Goal: Task Accomplishment & Management: Use online tool/utility

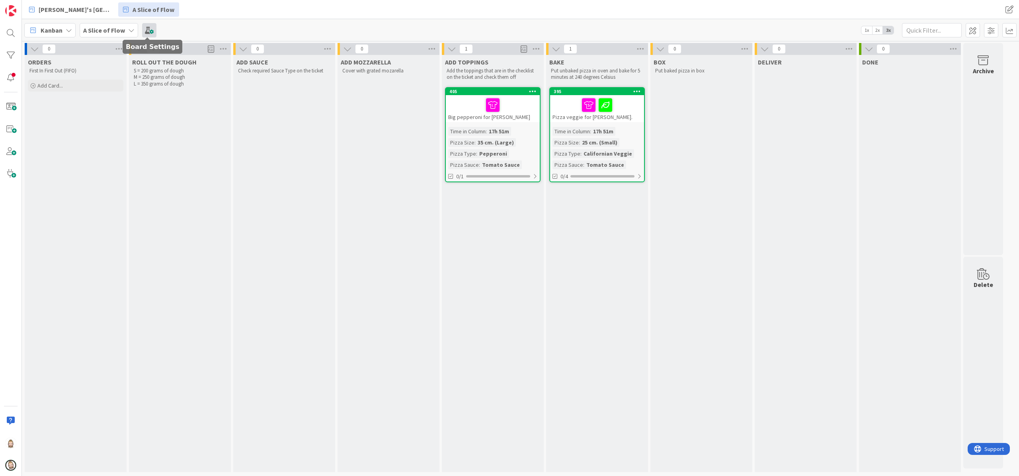
click at [150, 32] on span at bounding box center [149, 30] width 14 height 14
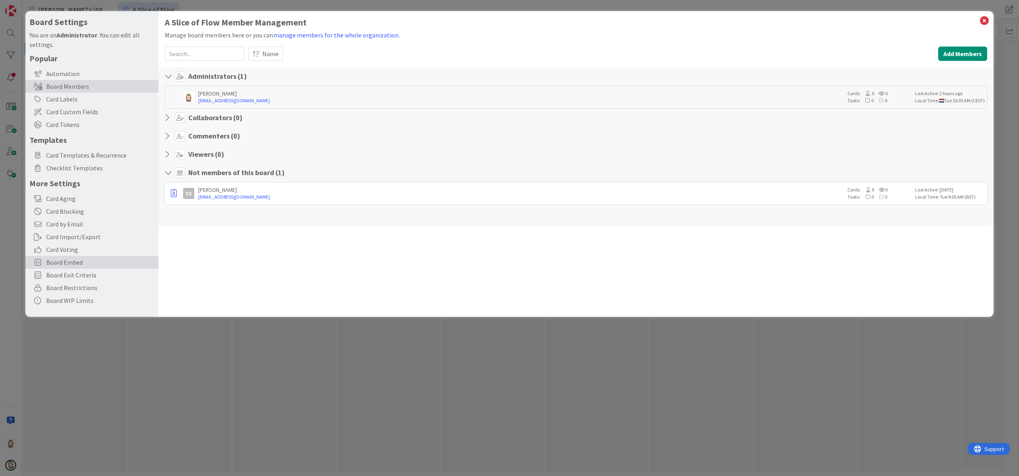
click at [105, 258] on span "Board Embed" at bounding box center [100, 263] width 108 height 10
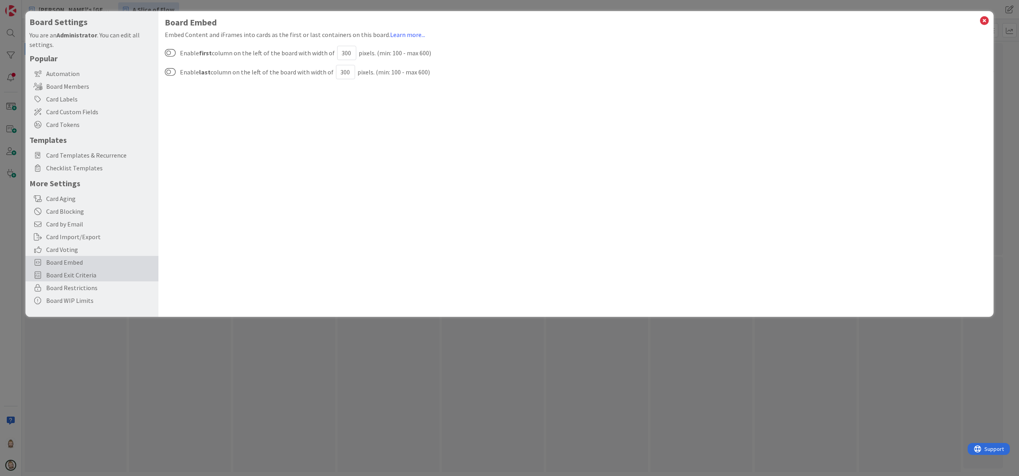
click at [104, 269] on div "Board Exit Criteria" at bounding box center [91, 275] width 133 height 13
click at [961, 104] on icon at bounding box center [965, 101] width 12 height 10
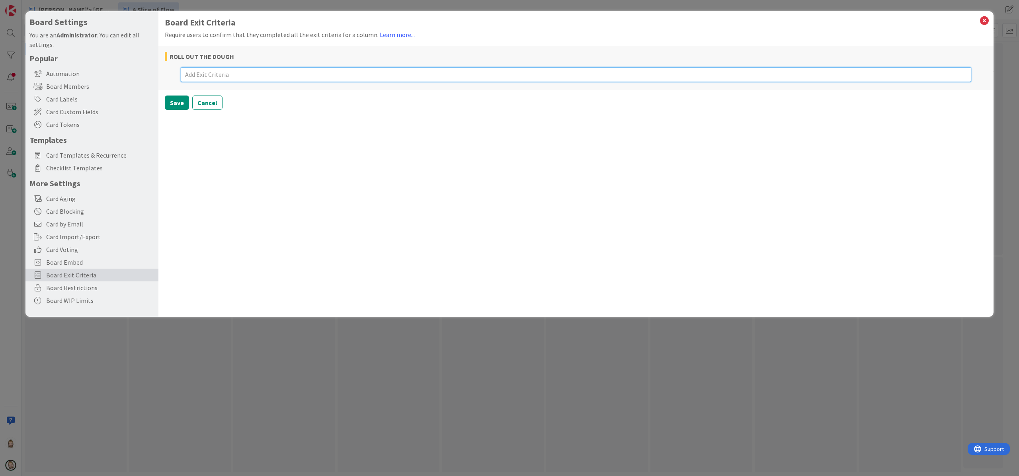
click at [264, 73] on textarea at bounding box center [576, 74] width 791 height 15
type textarea "x"
type textarea "T"
type textarea "x"
type textarea "Th"
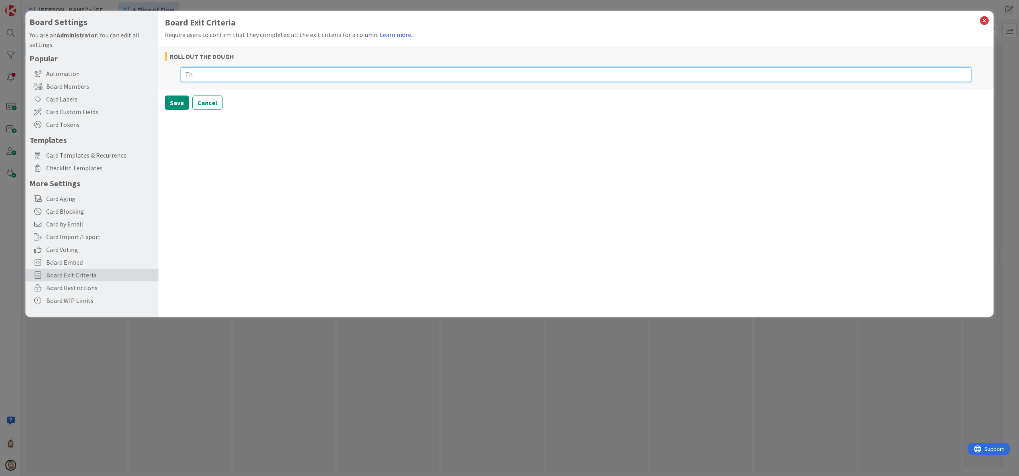
type textarea "x"
type textarea "The"
type textarea "x"
type textarea "The"
type textarea "x"
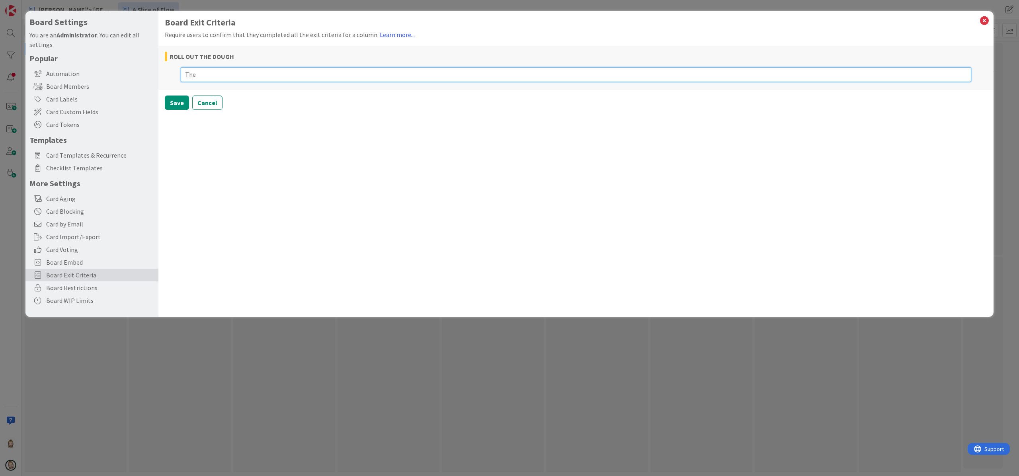
type textarea "The g"
type textarea "x"
type textarea "The"
type textarea "x"
type textarea "The d"
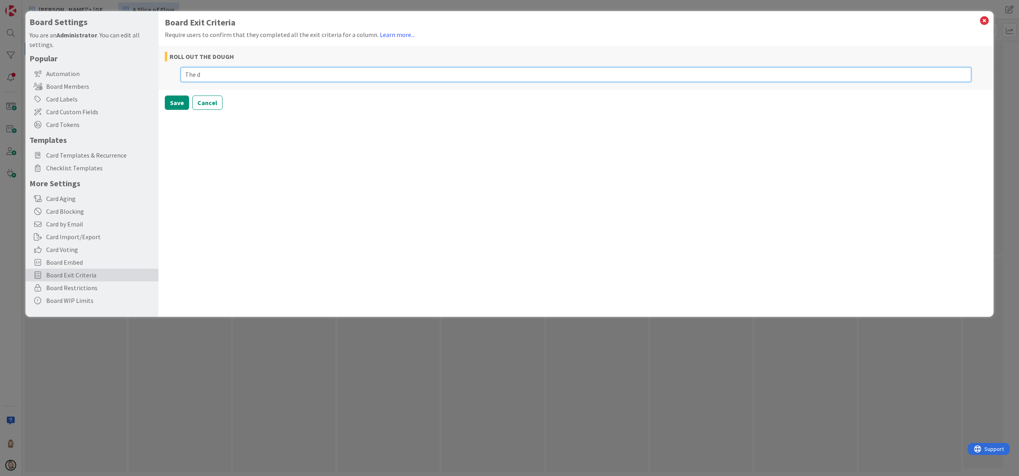
type textarea "x"
type textarea "The do"
type textarea "x"
type textarea "The dou"
type textarea "x"
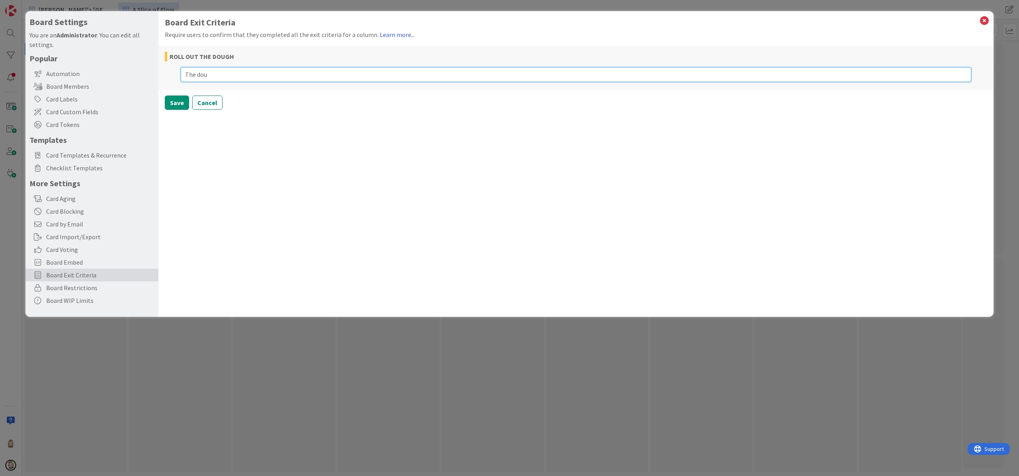
type textarea "The [PERSON_NAME]"
type textarea "x"
type textarea "The dough"
type textarea "x"
type textarea "The dough"
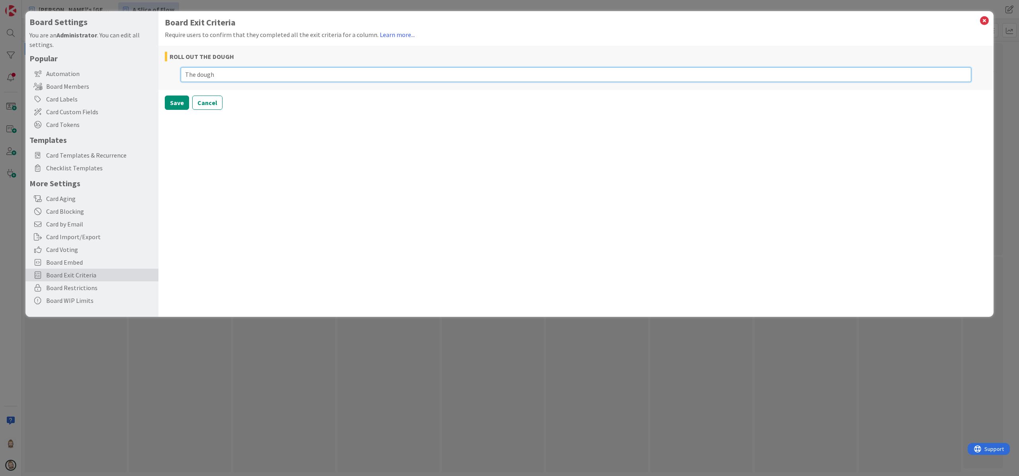
type textarea "x"
type textarea "The dough i"
type textarea "x"
type textarea "The dough is"
type textarea "x"
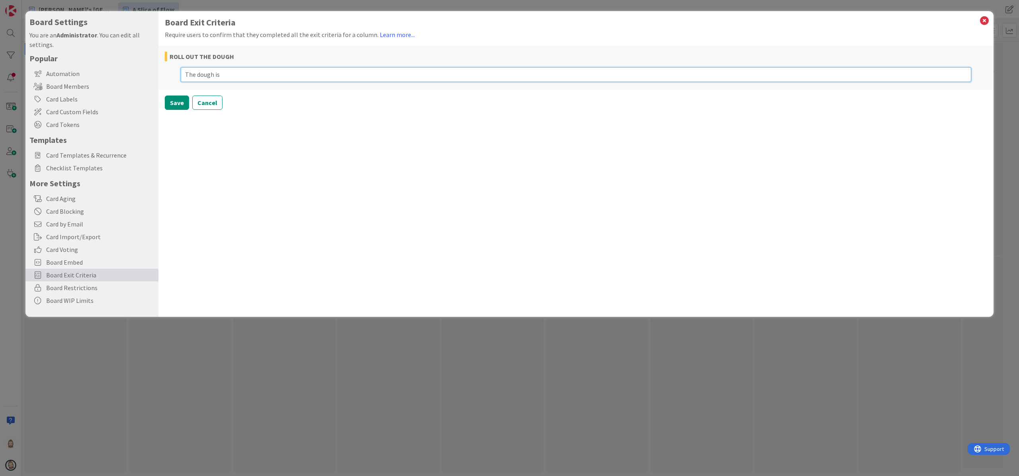
type textarea "The dough is"
type textarea "x"
type textarea "The dough is e"
type textarea "x"
type textarea "The dough is ev"
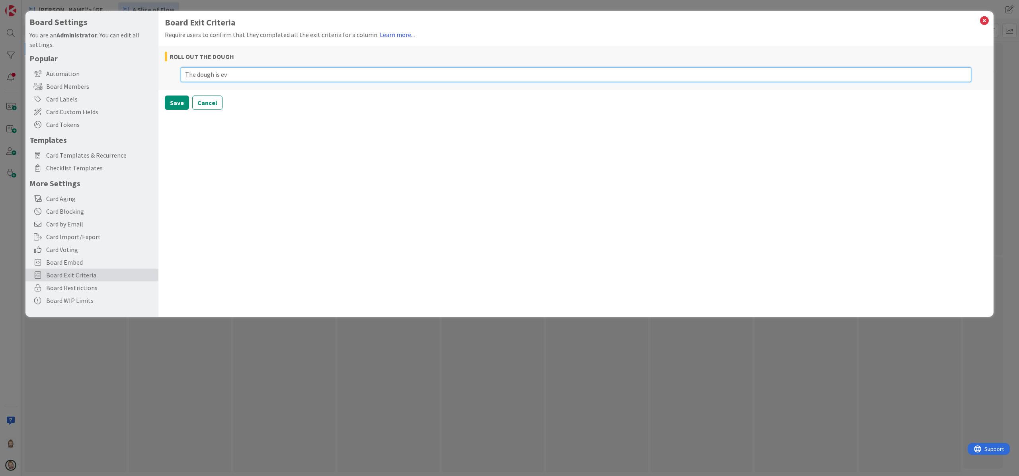
type textarea "x"
type textarea "The dough is eve"
type textarea "x"
type textarea "The dough is even"
type textarea "x"
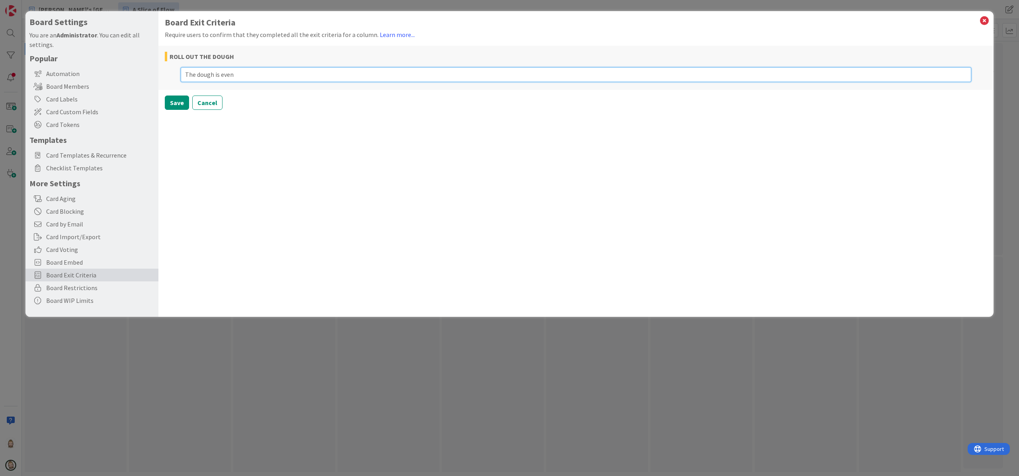
type textarea "The dough is evenl"
type textarea "x"
type textarea "The dough is evenly"
type textarea "x"
type textarea "The dough is evenly"
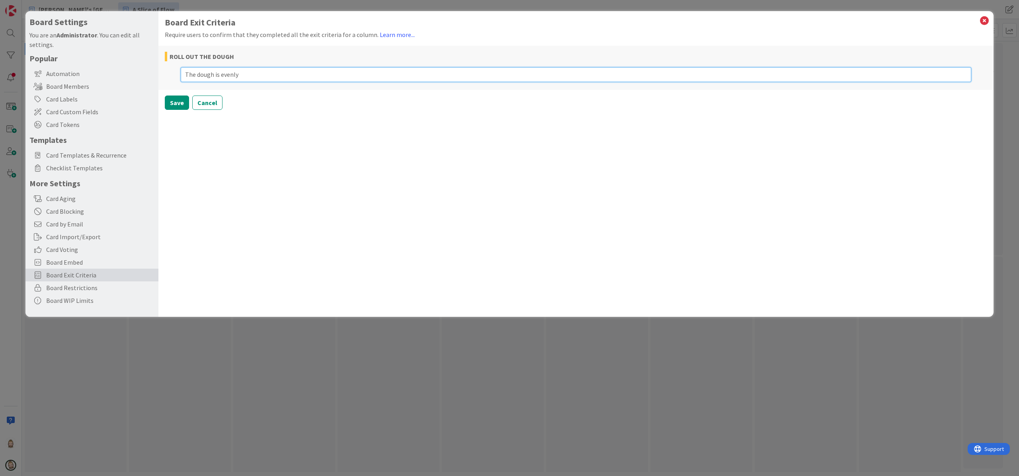
type textarea "x"
type textarea "The dough is evenly r"
type textarea "x"
type textarea "The dough is evenly ro"
type textarea "x"
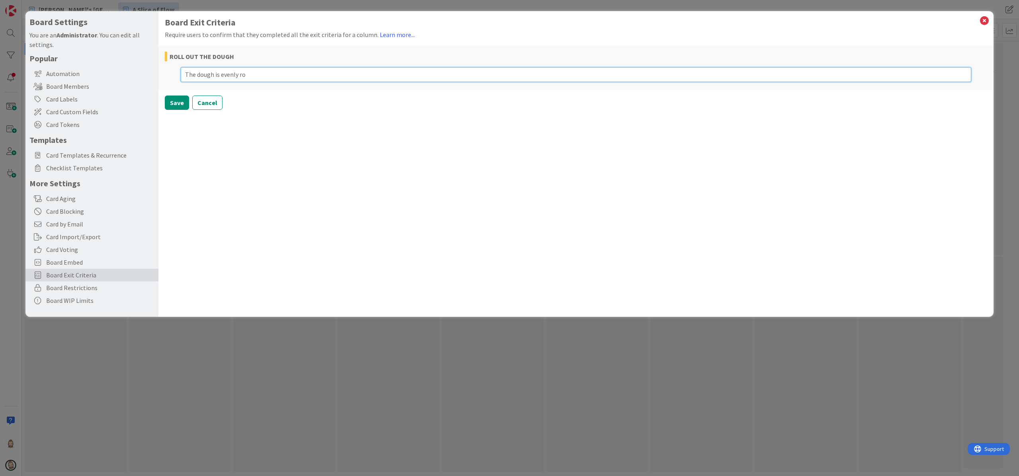
type textarea "The dough is evenly rol"
type textarea "x"
type textarea "The dough is evenly roll"
type textarea "x"
type textarea "The dough is evenly [PERSON_NAME]"
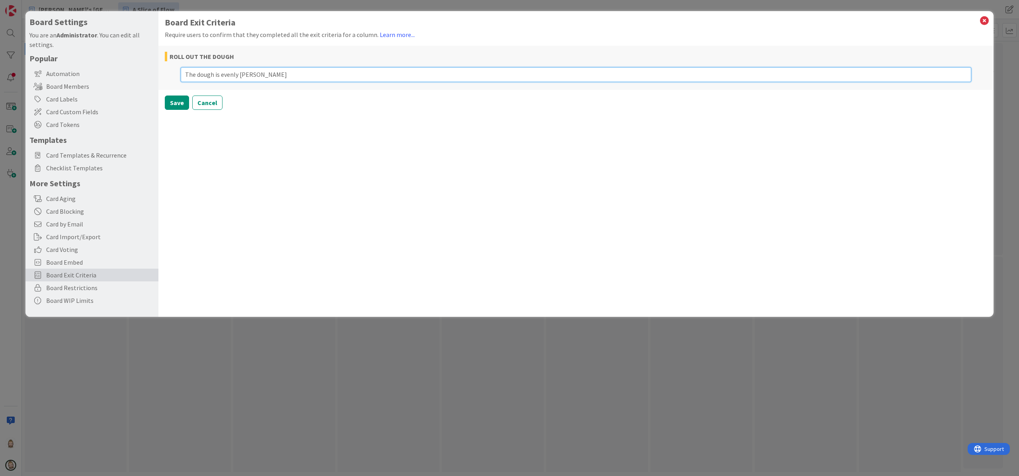
type textarea "x"
type textarea "The dough is evenly rolled"
type textarea "x"
type textarea "The dough is evenly rolled"
type textarea "x"
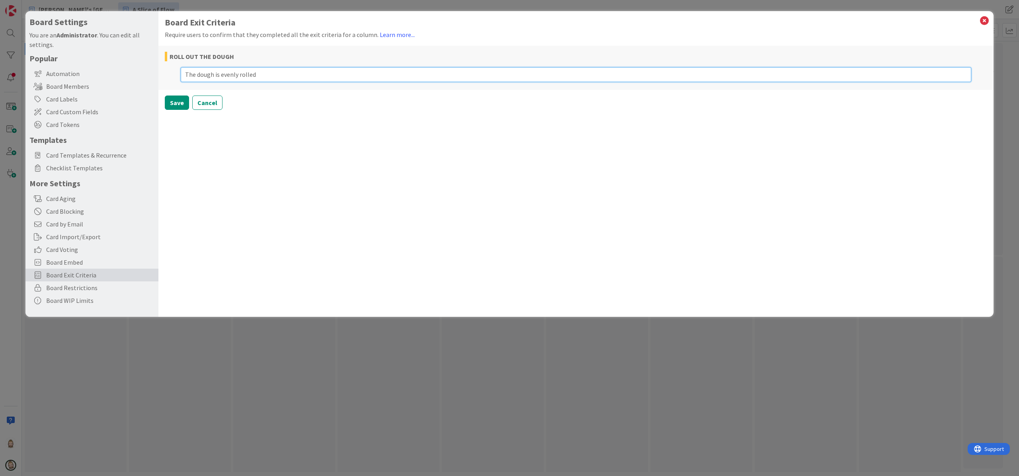
type textarea "The dough is evenly rolled o"
type textarea "x"
type textarea "The dough is evenly rolled ou"
type textarea "x"
type textarea "The dough is evenly rolled out"
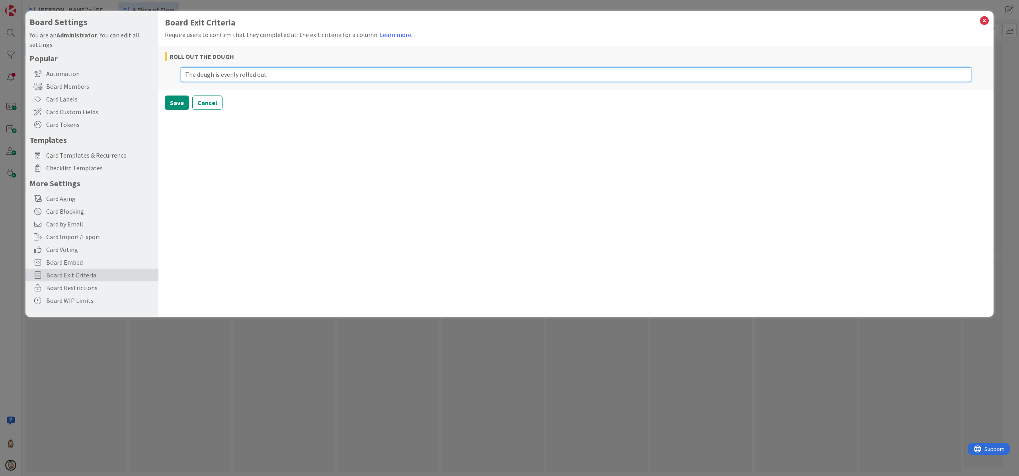
type textarea "x"
type textarea "The dough is evenly rolled out"
type textarea "x"
type textarea "The dough is evenly rolled out i"
type textarea "x"
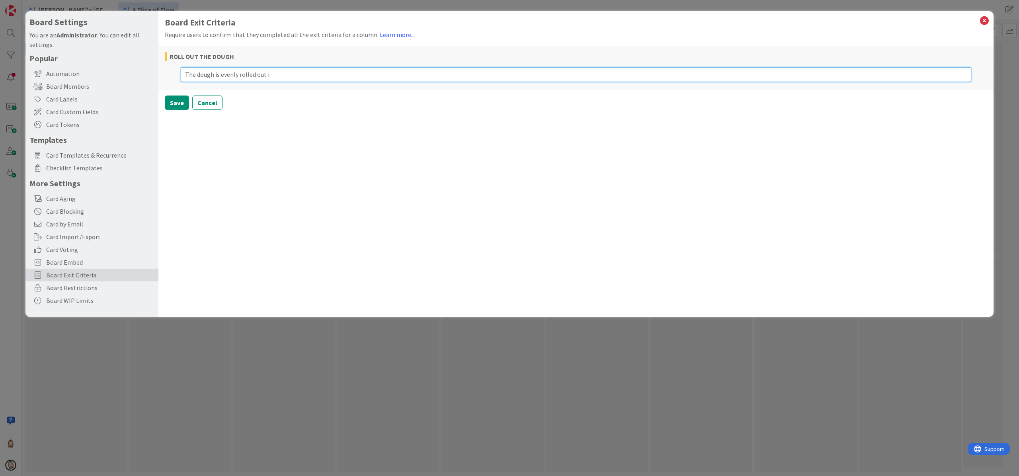
type textarea "The dough is evenly rolled out in"
type textarea "x"
type textarea "The dough is evenly rolled out int"
type textarea "x"
type textarea "The dough is evenly rolled out into"
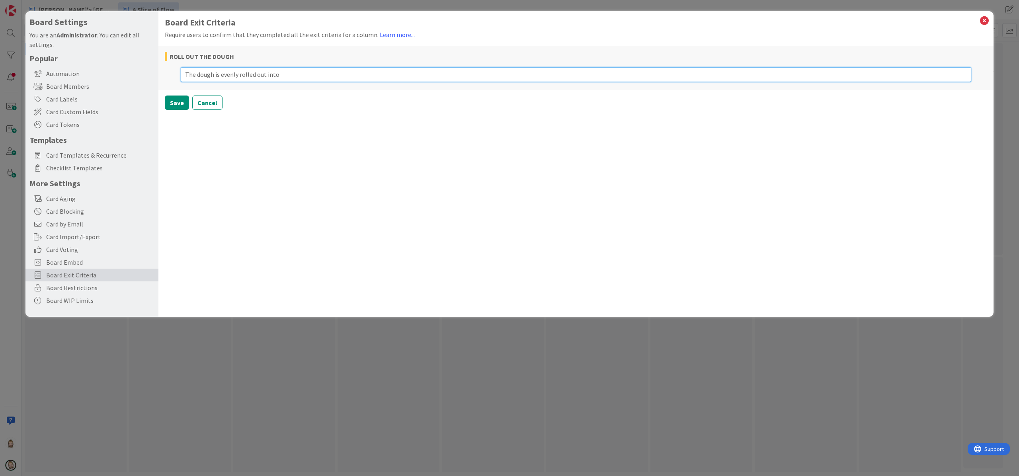
type textarea "x"
type textarea "The dough is evenly rolled out into"
type textarea "x"
type textarea "The dough is evenly rolled out into a"
type textarea "x"
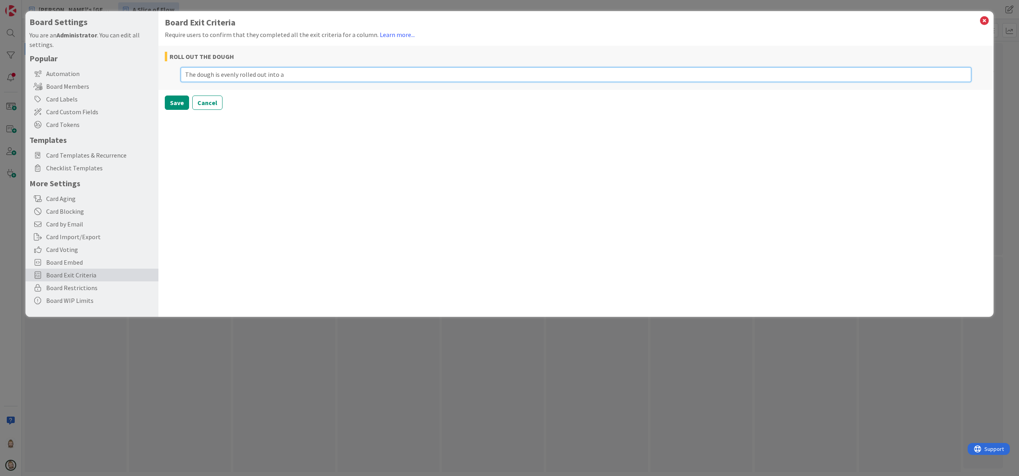
type textarea "The dough is evenly rolled out into a r"
type textarea "x"
type textarea "The dough is evenly rolled out into a ro"
type textarea "x"
type textarea "The dough is evenly rolled out into a rou"
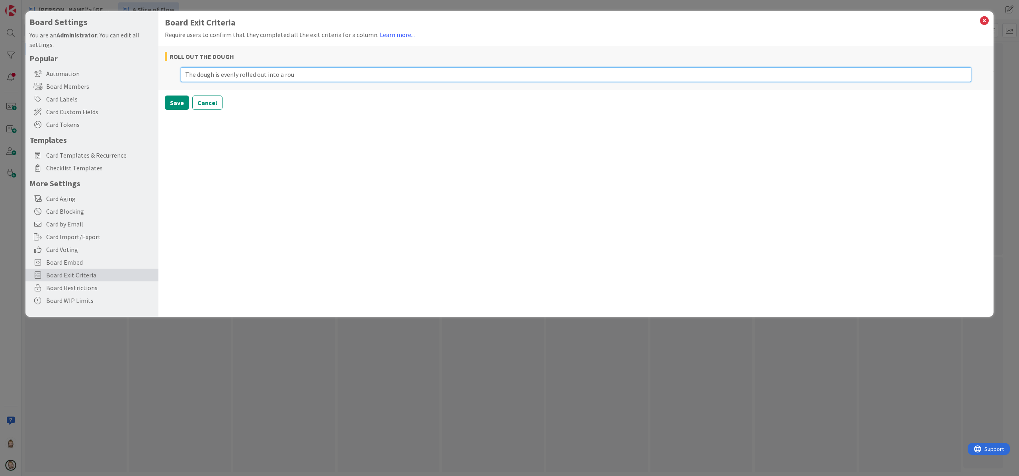
type textarea "x"
type textarea "The dough is evenly rolled out into a roun"
type textarea "x"
type textarea "The dough is evenly rolled out into a round"
type textarea "x"
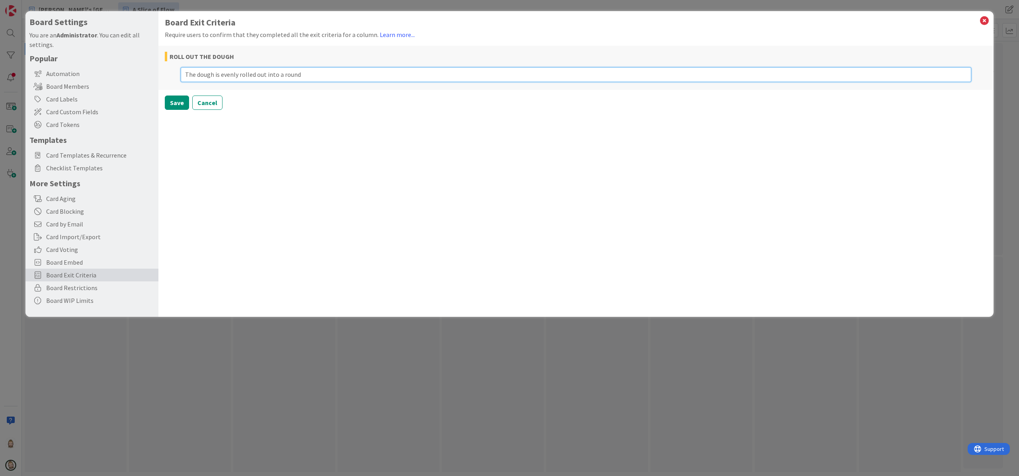
type textarea "The dough is evenly rolled out into a round"
type textarea "x"
type textarea "The dough is evenly rolled out into a round d"
type textarea "x"
type textarea "The dough is evenly rolled out into a round di"
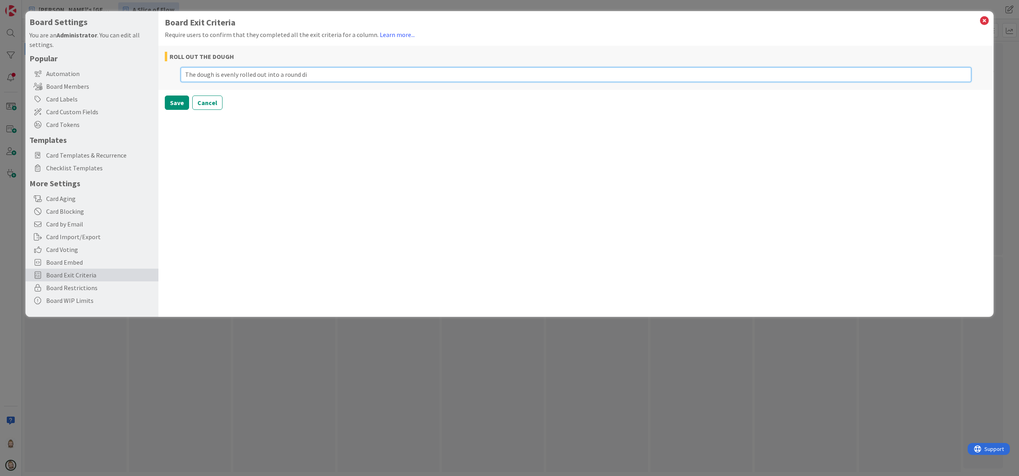
type textarea "x"
type textarea "The dough is evenly rolled out into a round dis"
type textarea "x"
type textarea "The dough is evenly rolled out into a round disk"
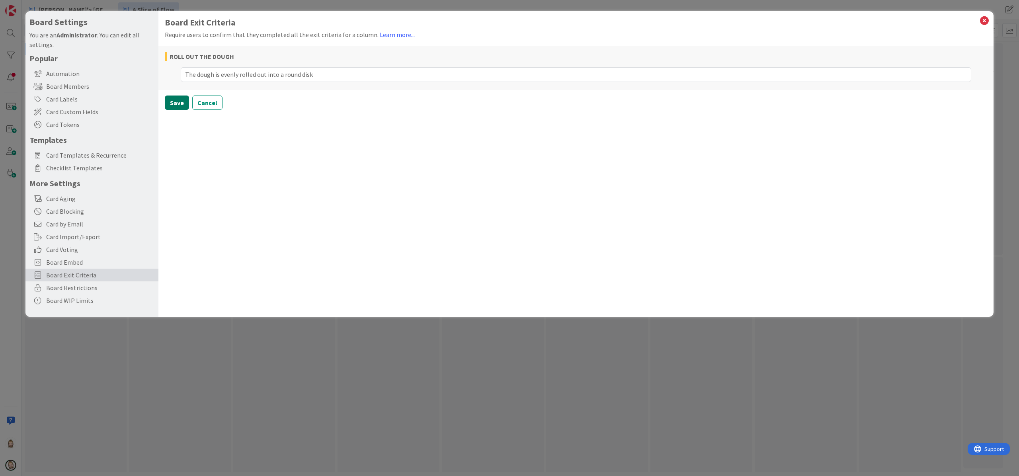
click at [175, 103] on button "Save" at bounding box center [177, 103] width 24 height 14
click at [962, 142] on icon at bounding box center [965, 141] width 12 height 10
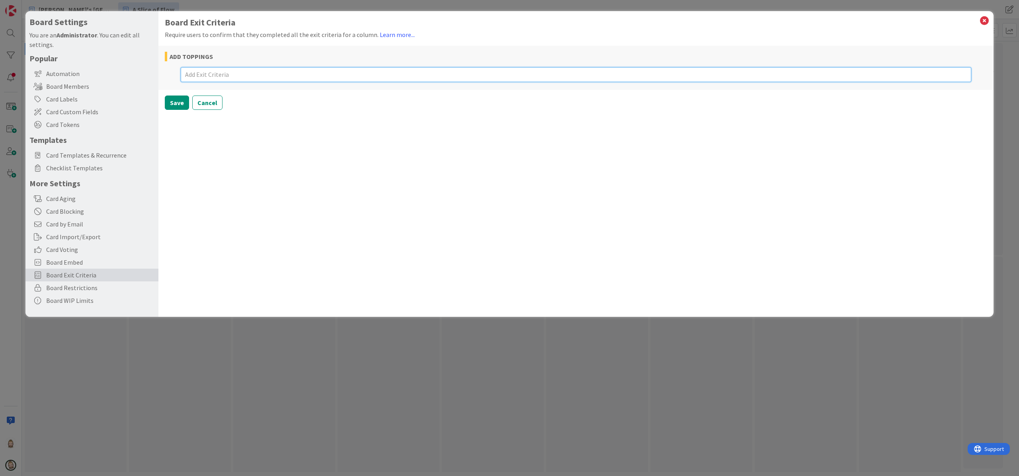
click at [409, 75] on textarea at bounding box center [576, 74] width 791 height 15
type textarea "x"
type textarea "A"
type textarea "x"
type textarea "Al"
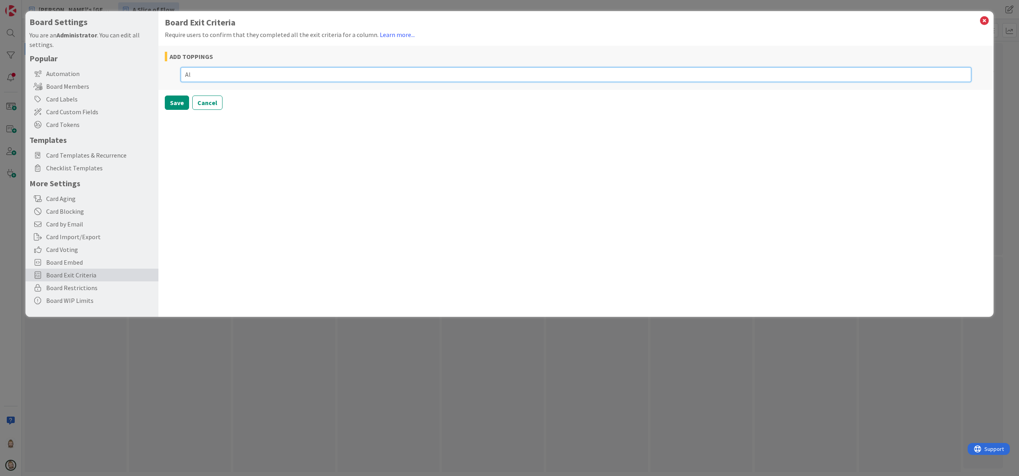
type textarea "x"
type textarea "All"
type textarea "x"
type textarea "All"
type textarea "x"
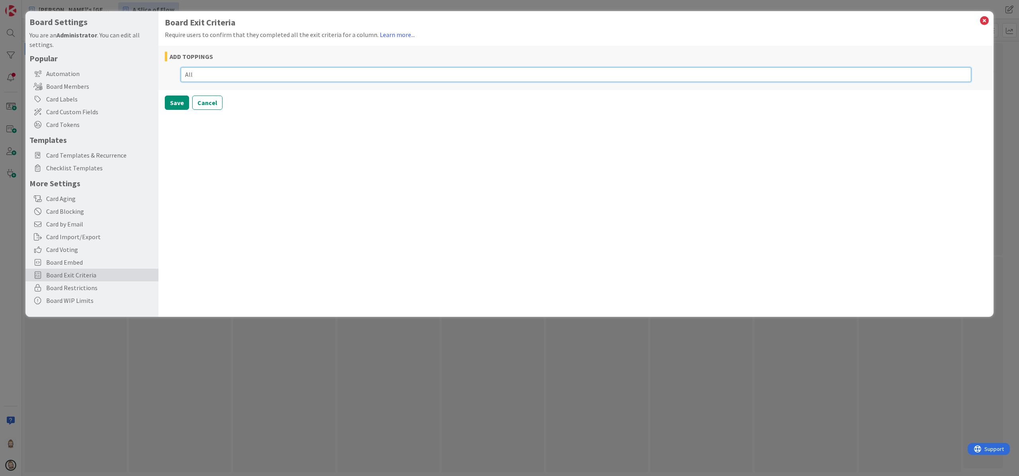
type textarea "All t"
type textarea "x"
type textarea "All to"
type textarea "x"
type textarea "All top"
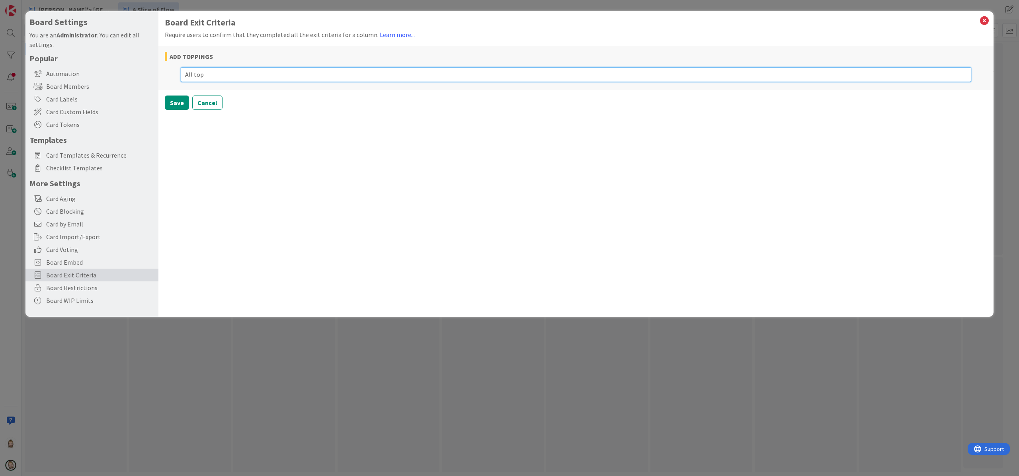
type textarea "x"
type textarea "All [PERSON_NAME]"
type textarea "x"
type textarea "All [PERSON_NAME]"
type textarea "x"
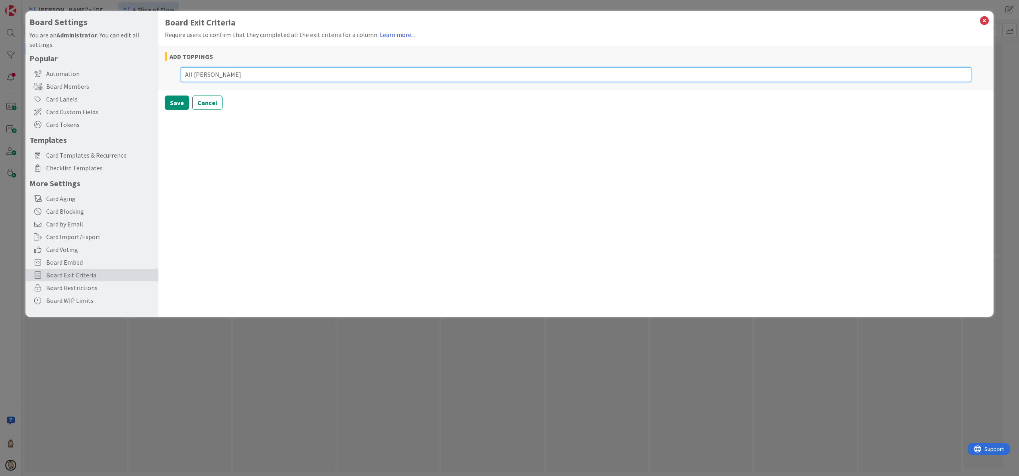
type textarea "All [PERSON_NAME]"
type textarea "x"
type textarea "All topping"
type textarea "x"
type textarea "All toppings"
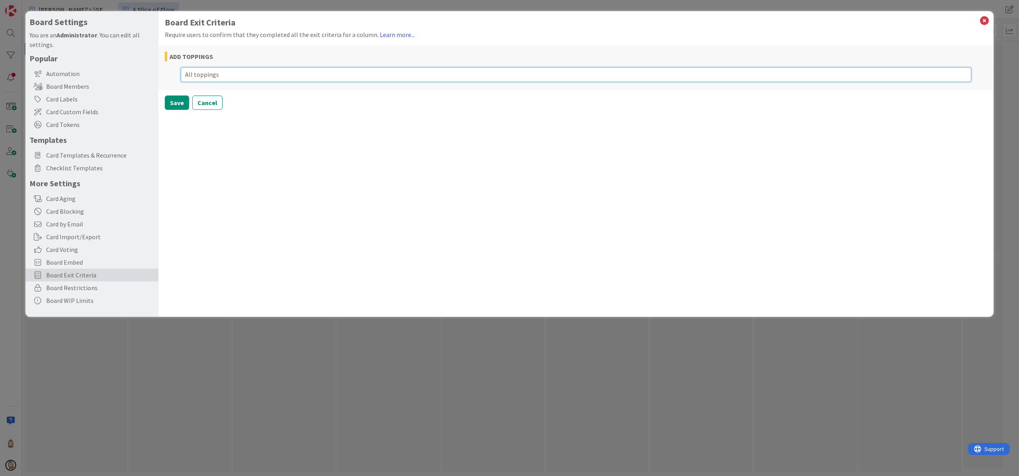
type textarea "x"
type textarea "All toppings"
type textarea "x"
type textarea "All toppings o"
type textarea "x"
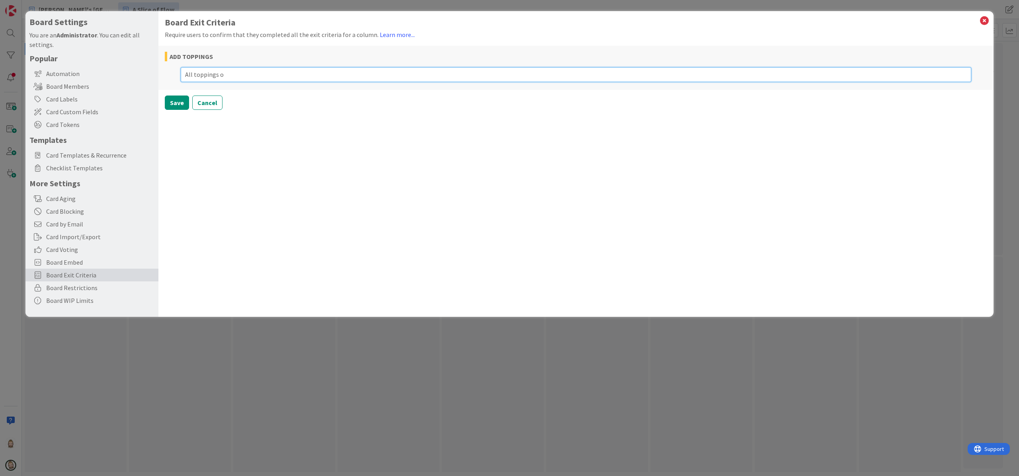
type textarea "All toppings on"
type textarea "x"
type textarea "All toppings on"
type textarea "x"
type textarea "All toppings on t"
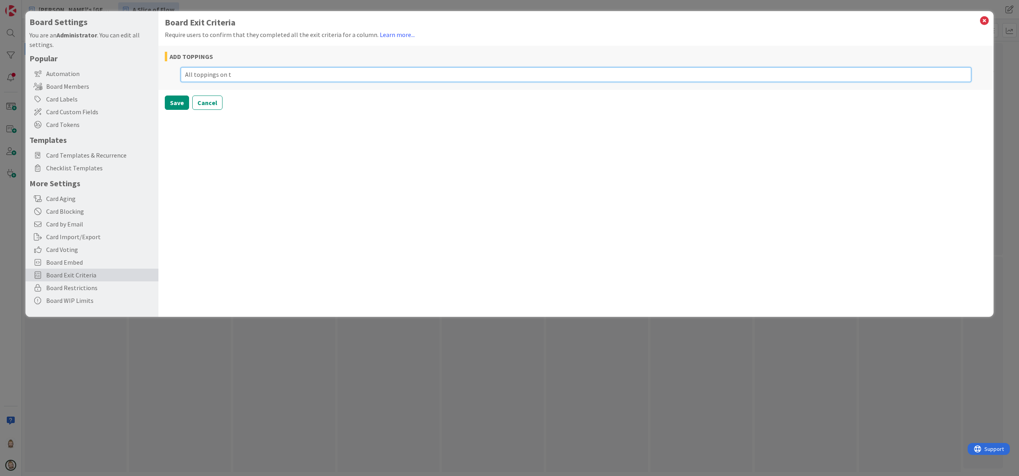
type textarea "x"
type textarea "All toppings on th"
type textarea "x"
type textarea "All toppings on the"
type textarea "x"
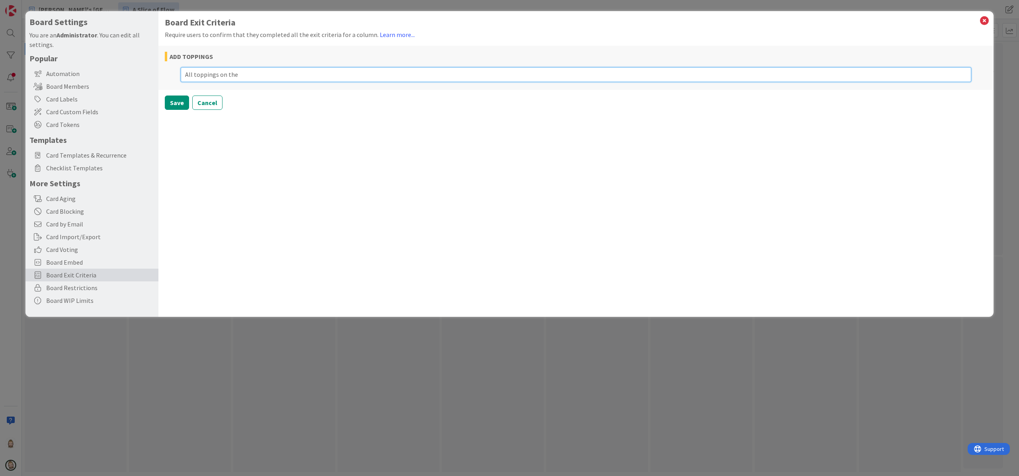
type textarea "All toppings on the"
type textarea "x"
type textarea "All toppings on the o"
type textarea "x"
type textarea "All toppings on the or"
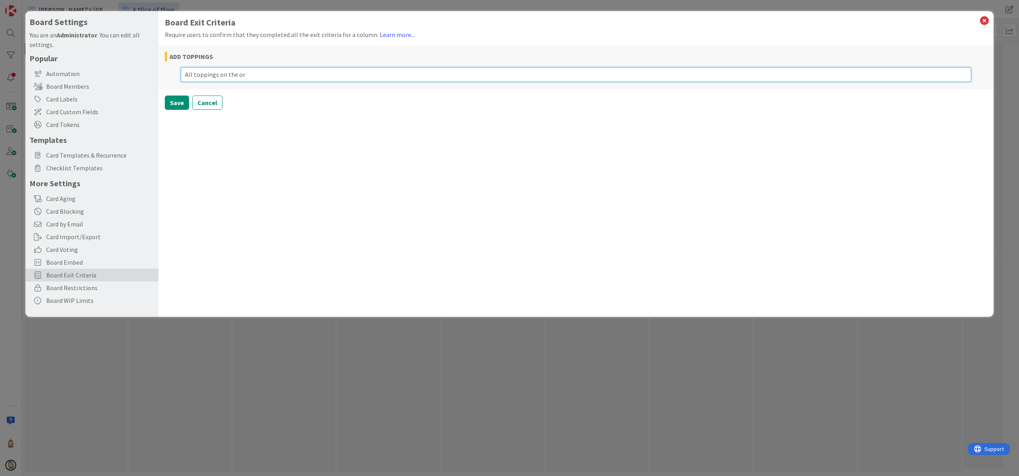
type textarea "x"
type textarea "All toppings on the ord"
type textarea "x"
type textarea "All toppings on the orde"
type textarea "x"
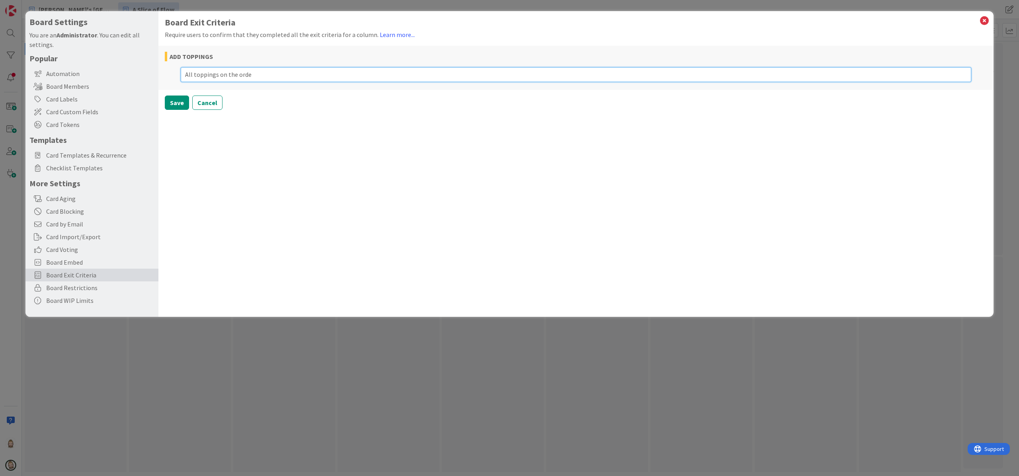
type textarea "All toppings on the order"
type textarea "x"
type textarea "All toppings on the order"
type textarea "x"
type textarea "All toppings on the order t"
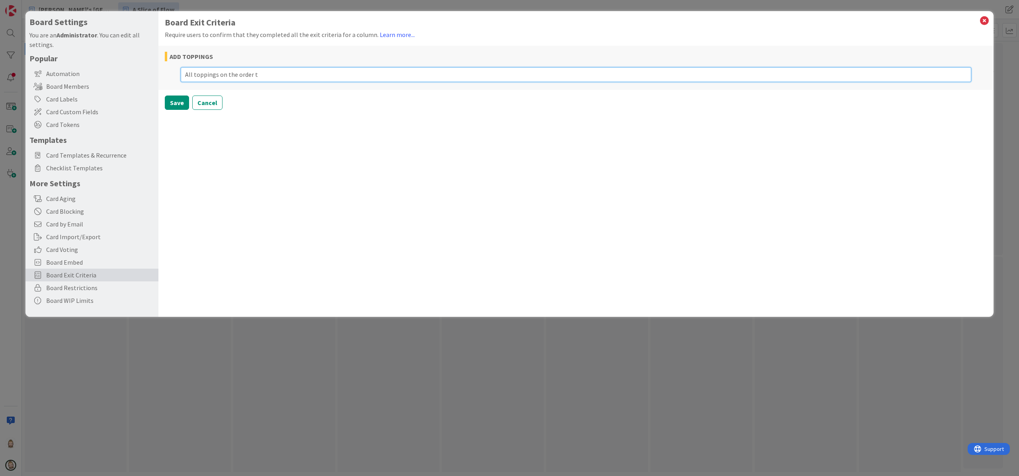
type textarea "x"
type textarea "All toppings on the order ti"
type textarea "x"
type textarea "All toppings on the order tic"
type textarea "x"
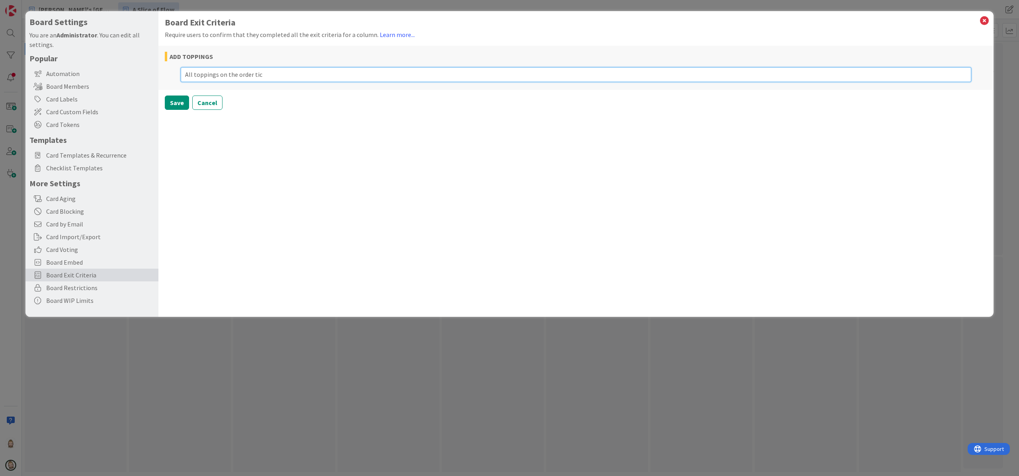
type textarea "All toppings on the order tick"
type textarea "x"
type textarea "All toppings on the order ticke"
type textarea "x"
type textarea "All toppings on the order ticket"
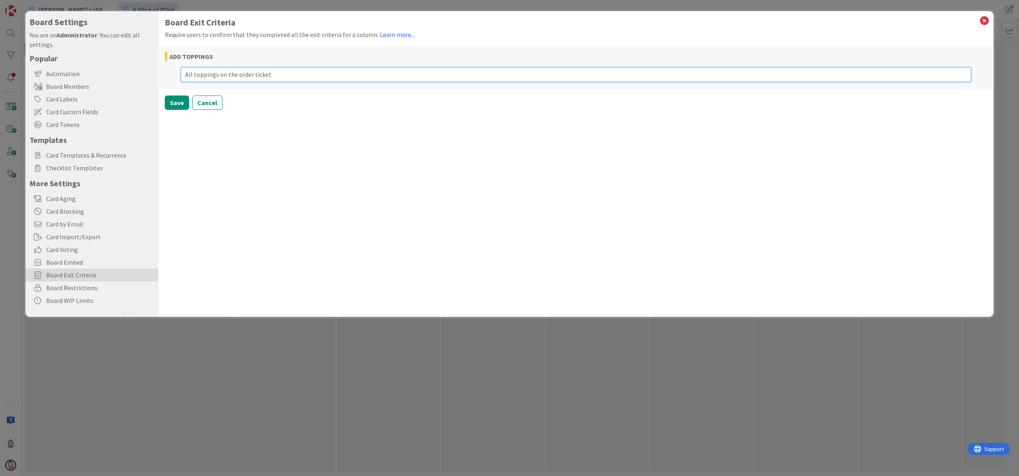
type textarea "x"
type textarea "All toppings on the order ticket"
type textarea "x"
type textarea "All toppings on the order ticket a"
type textarea "x"
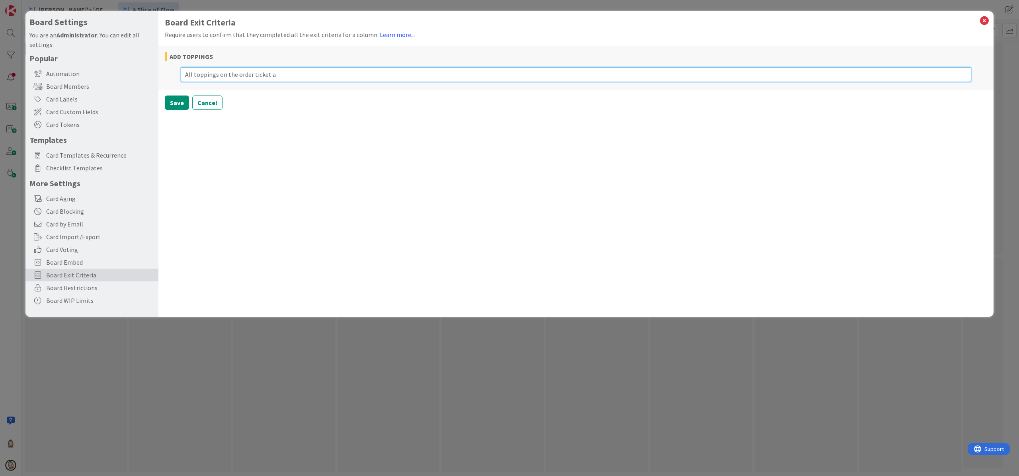
type textarea "All toppings on the order ticket ar"
type textarea "x"
type textarea "All toppings on the order ticket are"
type textarea "x"
type textarea "All toppings on the order ticket are"
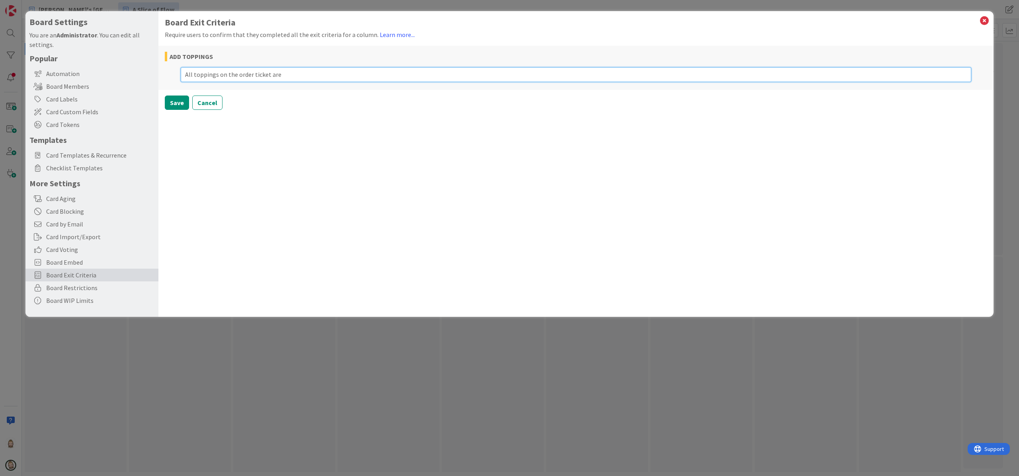
type textarea "x"
type textarea "All toppings on the order ticket are ad"
type textarea "x"
type textarea "All toppings on the order ticket are add"
type textarea "x"
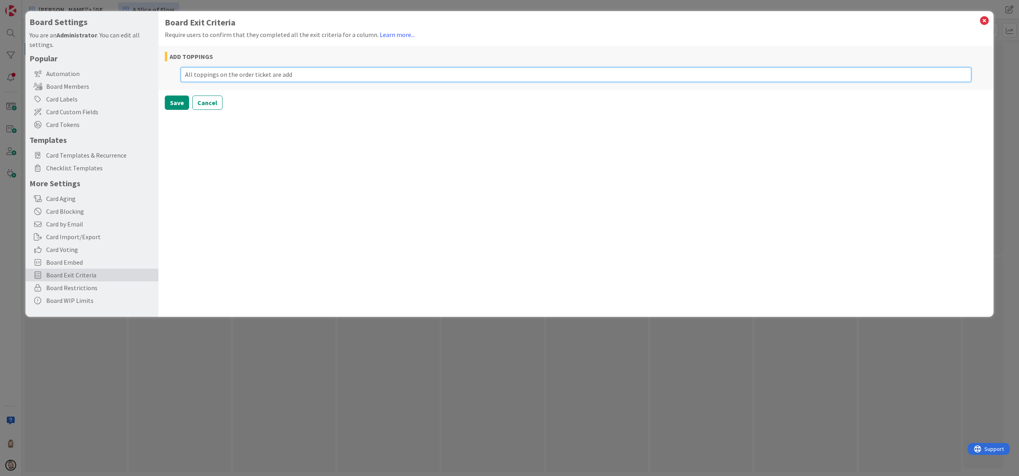
type textarea "All toppings on the order ticket are adde"
type textarea "x"
type textarea "All toppings on the order ticket are added"
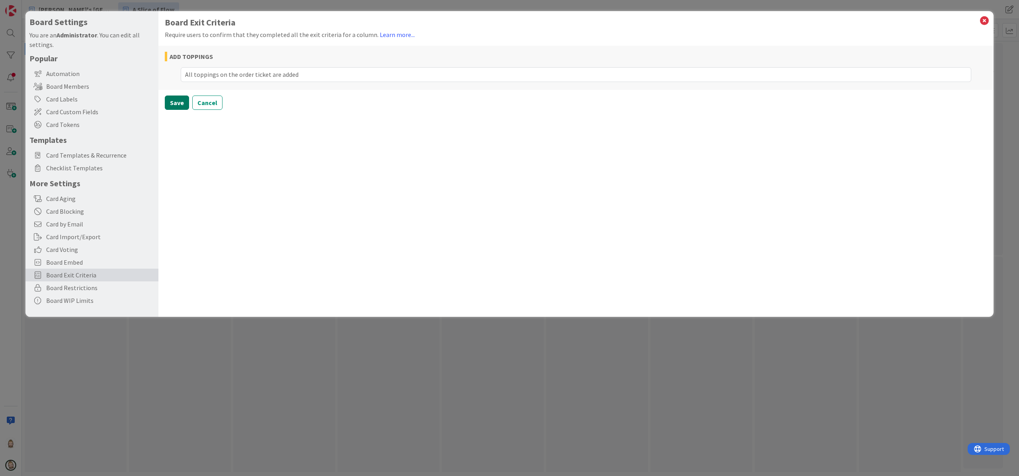
click at [174, 100] on button "Save" at bounding box center [177, 103] width 24 height 14
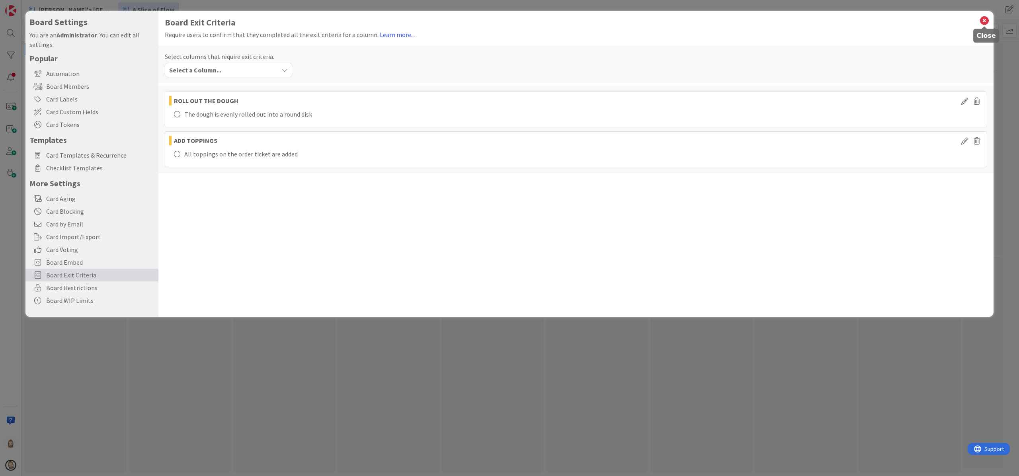
click at [983, 22] on icon at bounding box center [984, 20] width 10 height 11
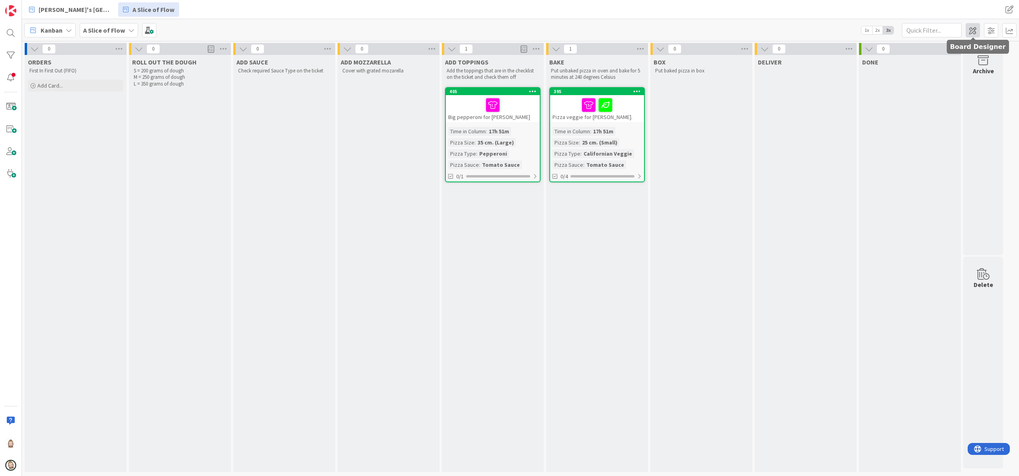
click at [972, 30] on span at bounding box center [973, 30] width 14 height 14
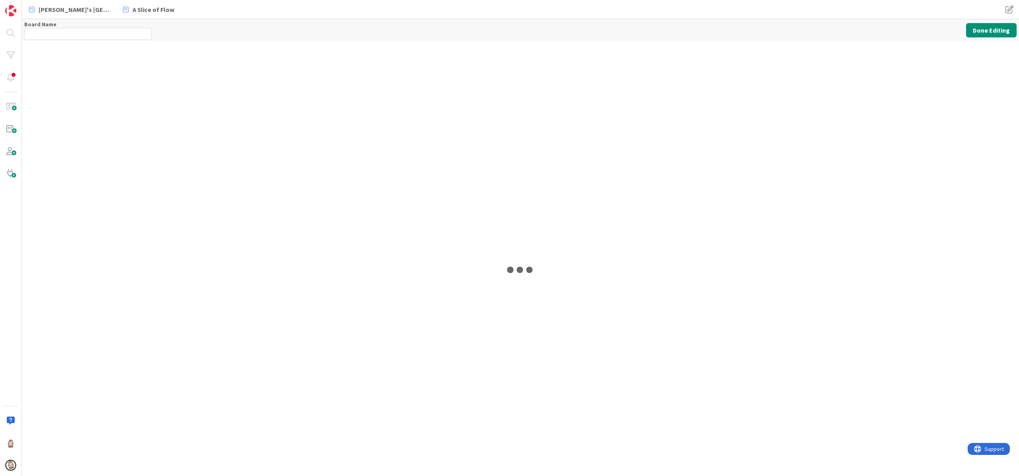
type input "A Slice of Flow"
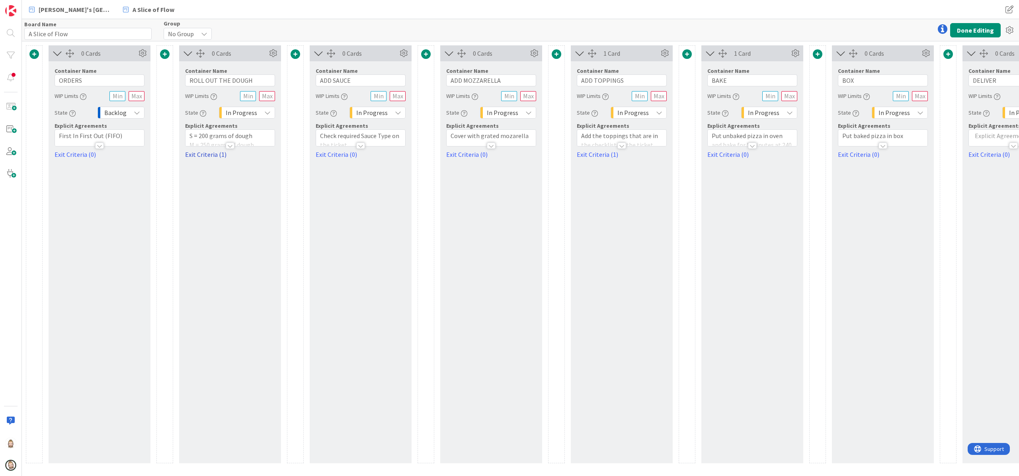
click at [217, 158] on link "Exit Criteria (1)" at bounding box center [230, 155] width 90 height 10
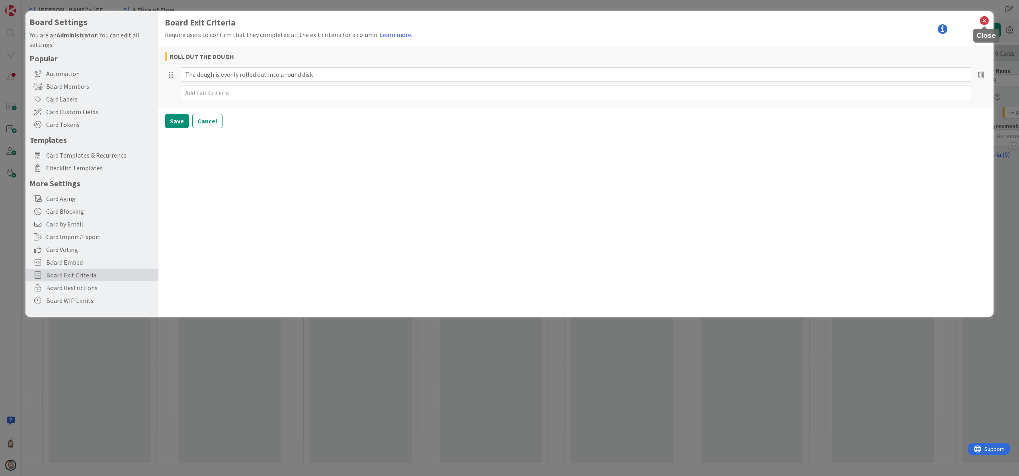
click at [983, 23] on icon at bounding box center [984, 20] width 10 height 11
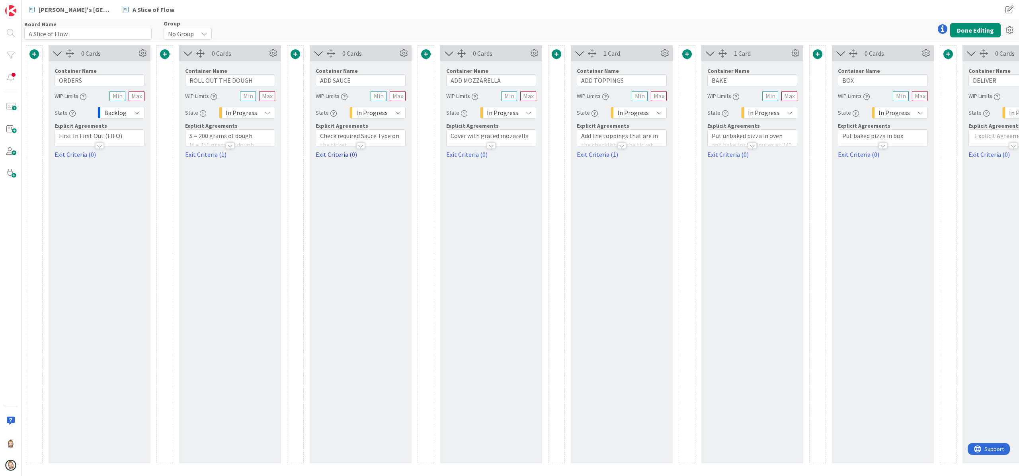
click at [340, 154] on link "Exit Criteria (0)" at bounding box center [361, 155] width 90 height 10
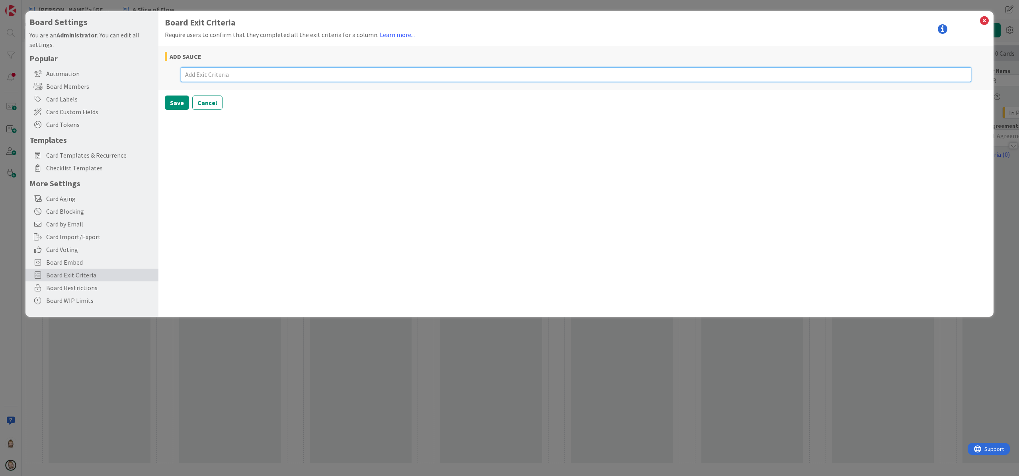
click at [333, 73] on textarea at bounding box center [576, 74] width 791 height 15
type textarea "x"
type textarea "T"
type textarea "x"
type textarea "Th"
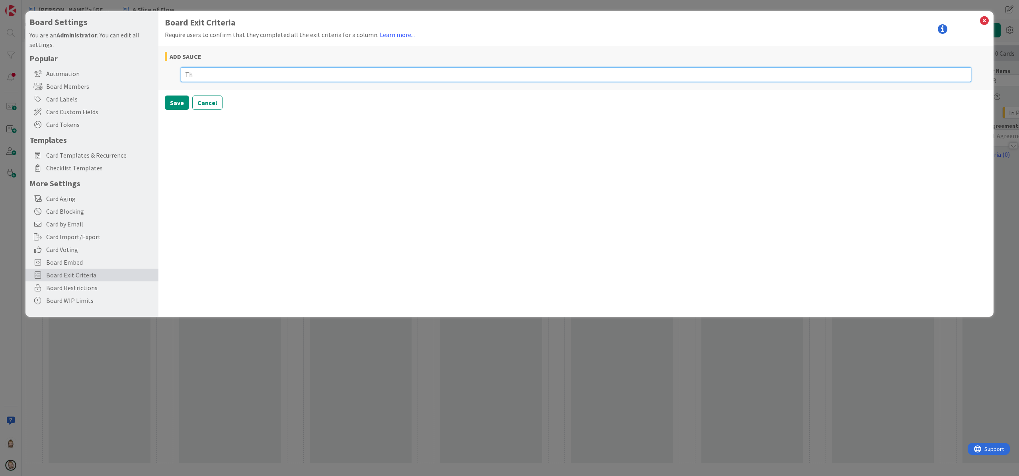
type textarea "x"
type textarea "The"
type textarea "x"
type textarea "The"
type textarea "x"
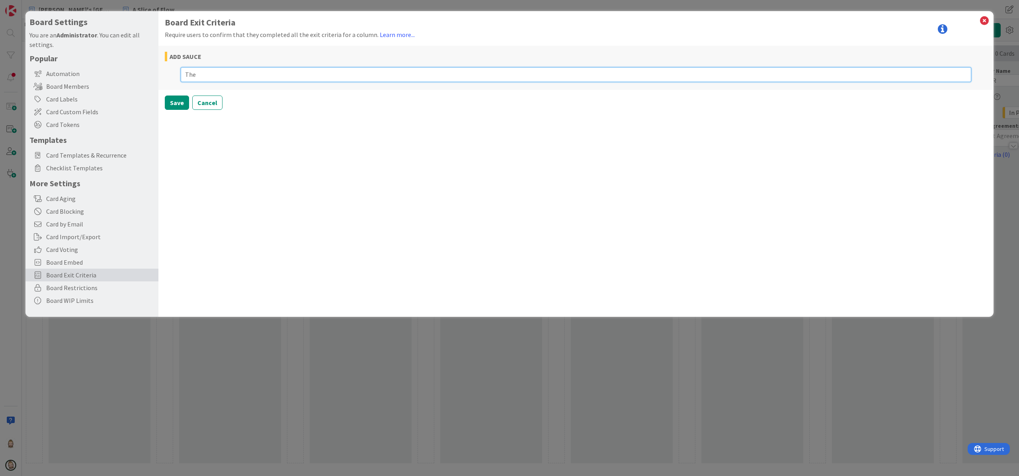
type textarea "The r"
type textarea "x"
type textarea "The ri"
type textarea "x"
type textarea "The rig"
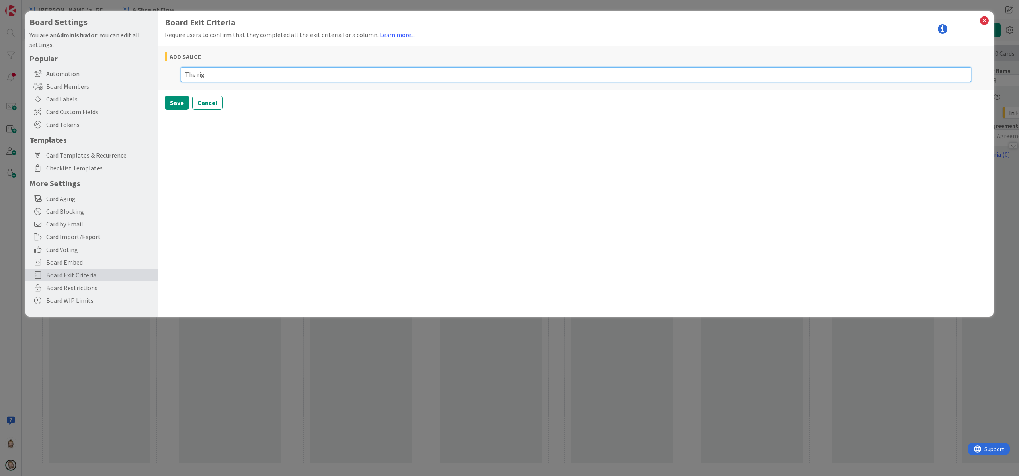
type textarea "x"
type textarea "The righ"
type textarea "x"
type textarea "The right"
type textarea "x"
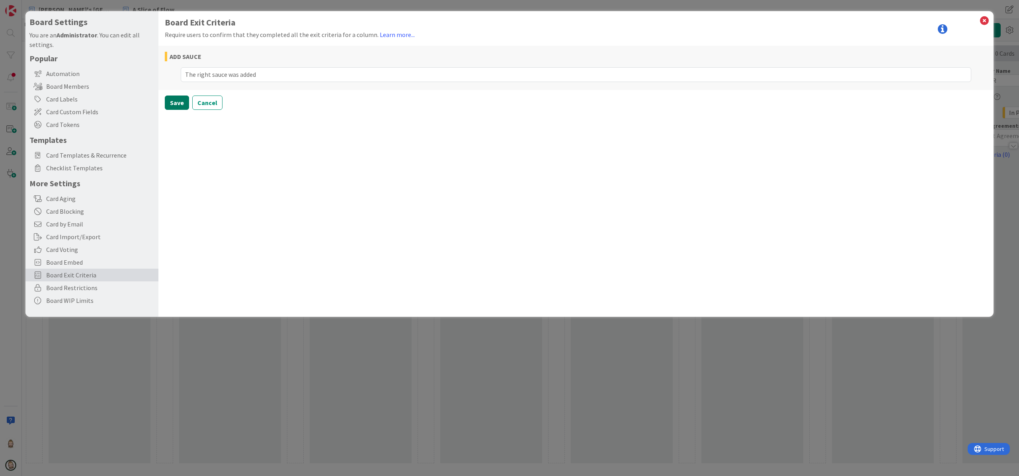
click at [174, 100] on button "Save" at bounding box center [177, 103] width 24 height 14
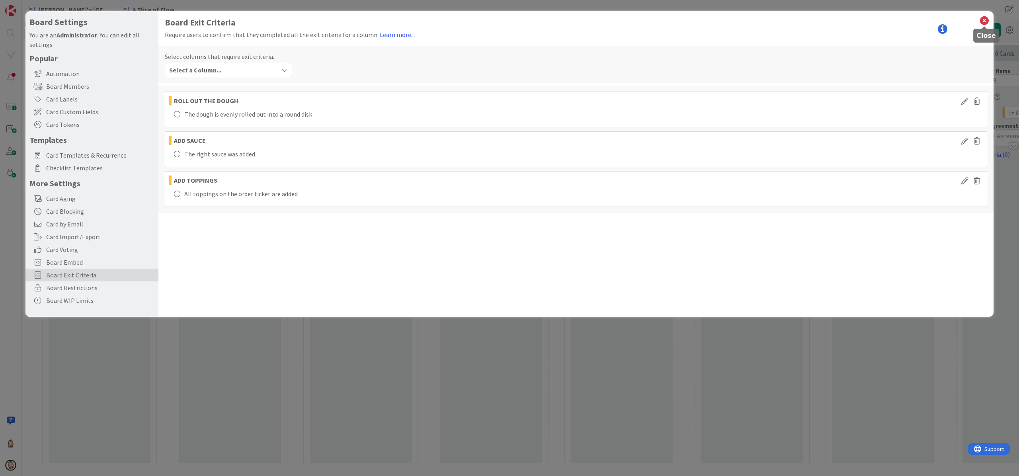
click at [983, 23] on icon at bounding box center [984, 20] width 10 height 11
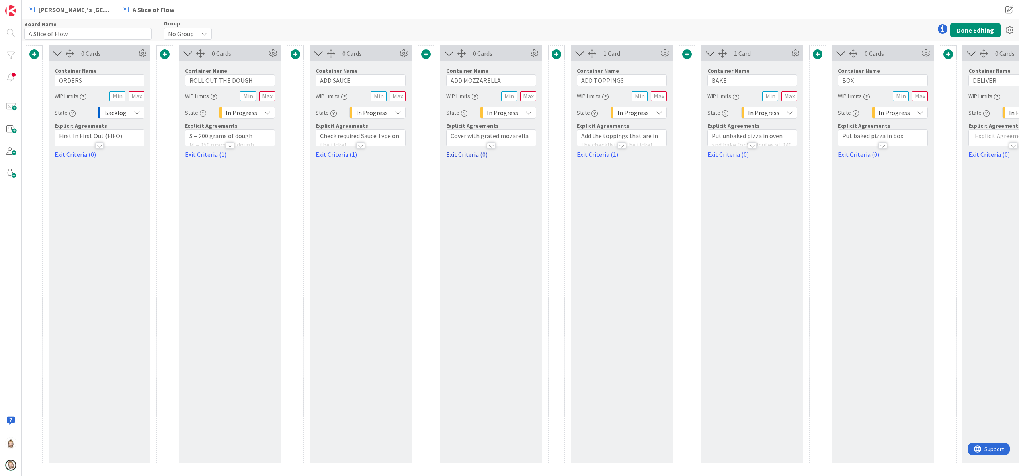
click at [467, 157] on link "Exit Criteria (0)" at bounding box center [491, 155] width 90 height 10
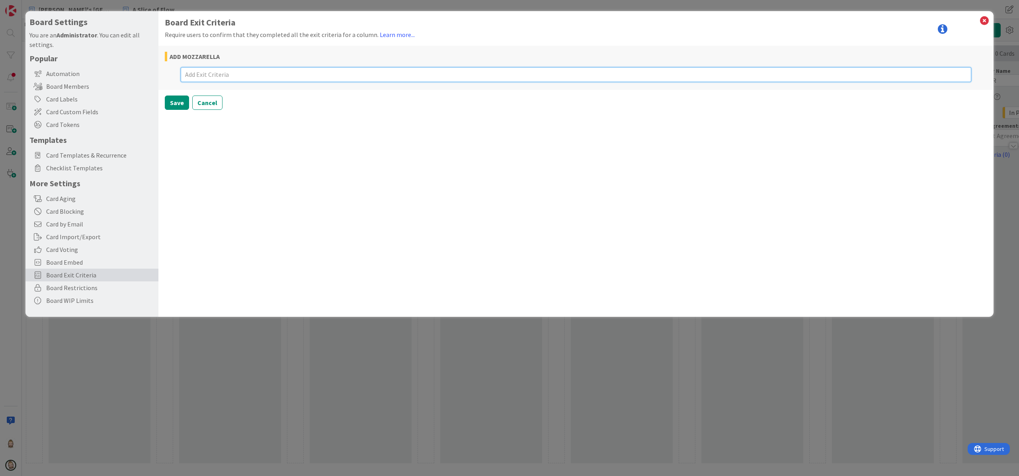
click at [451, 76] on textarea at bounding box center [576, 74] width 791 height 15
click at [275, 73] on textarea "The pizza is nicely covered in mozarella" at bounding box center [576, 74] width 791 height 15
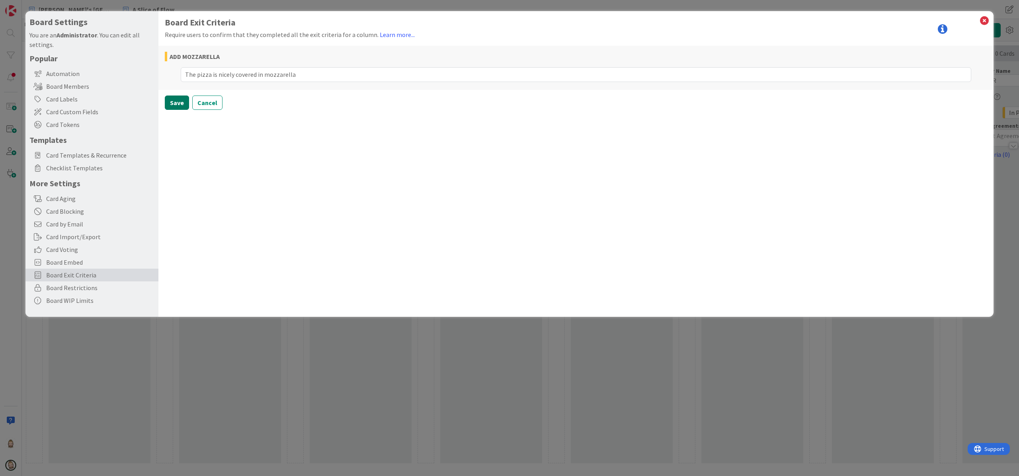
click at [179, 101] on button "Save" at bounding box center [177, 103] width 24 height 14
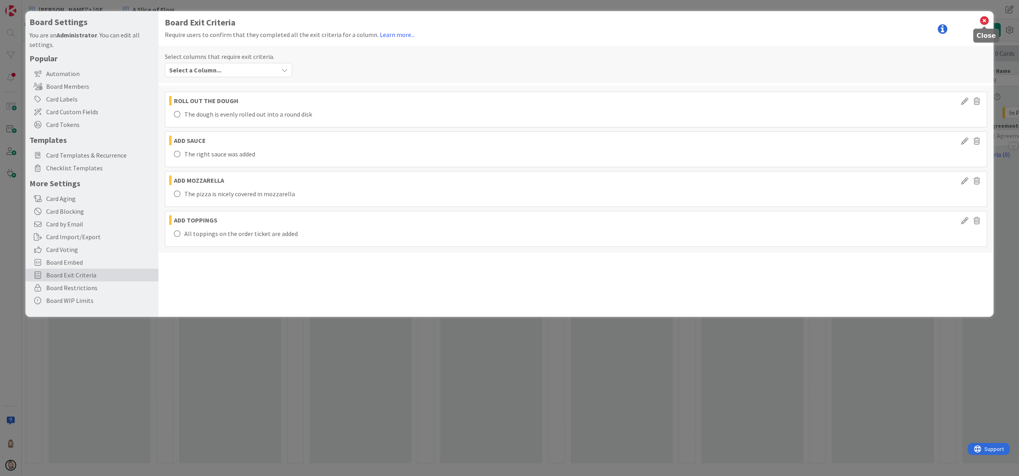
click at [986, 22] on icon at bounding box center [984, 20] width 10 height 11
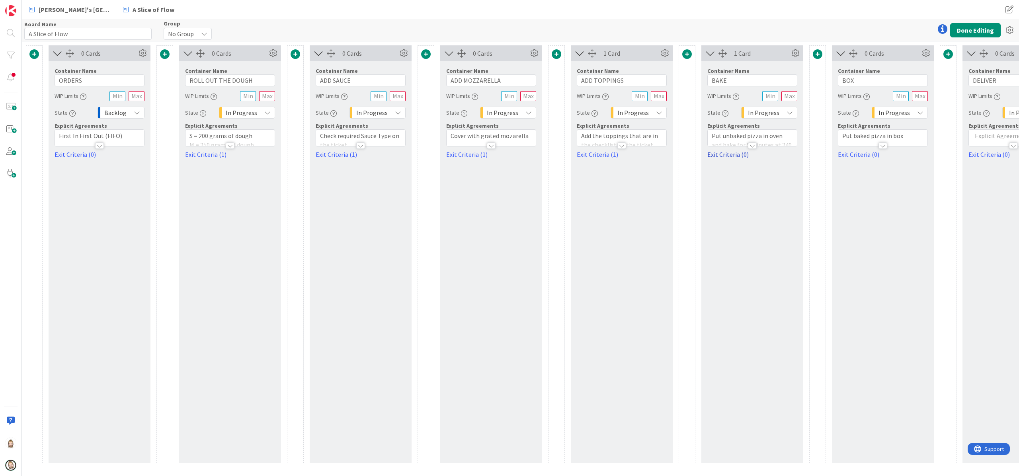
click at [719, 154] on link "Exit Criteria (0)" at bounding box center [752, 155] width 90 height 10
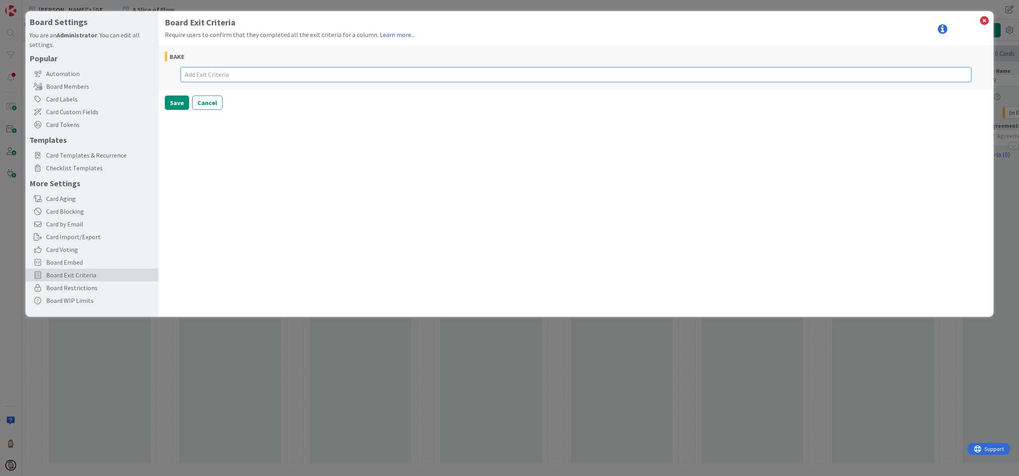
click at [225, 71] on textarea at bounding box center [576, 74] width 791 height 15
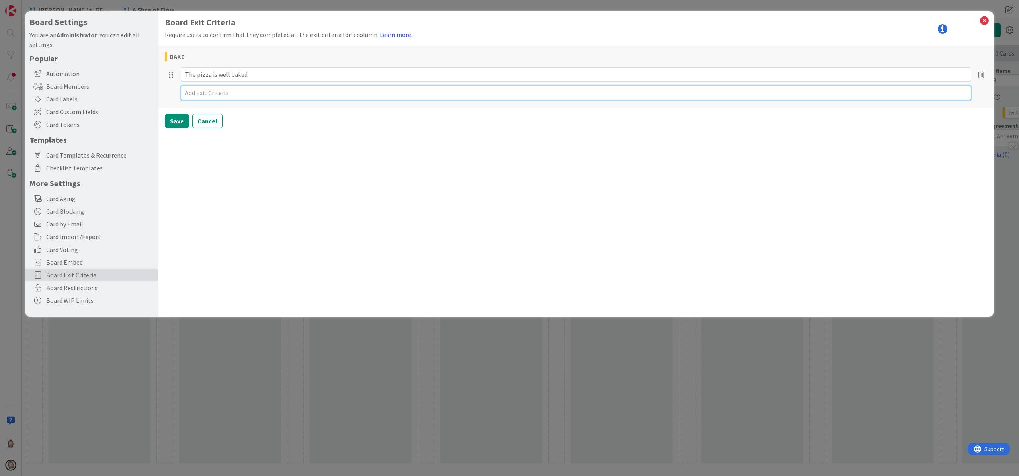
click at [295, 94] on textarea at bounding box center [576, 93] width 791 height 15
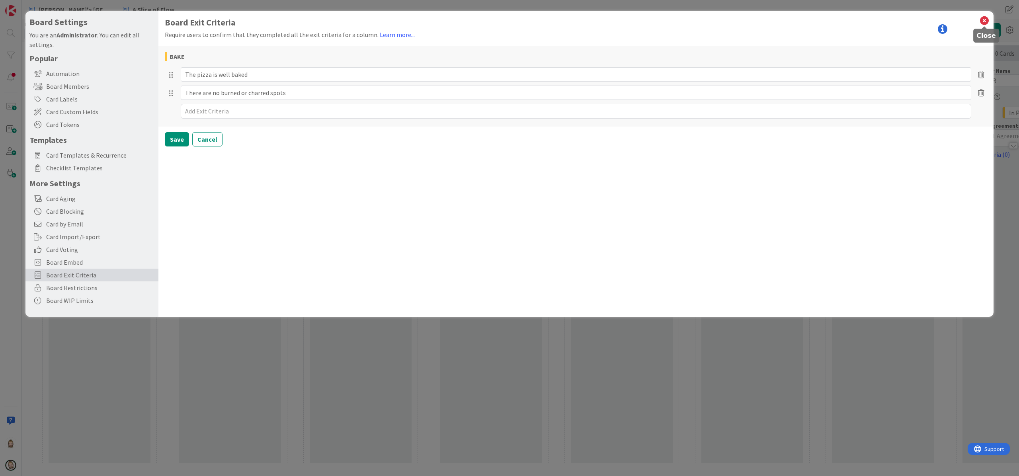
click at [985, 20] on icon at bounding box center [984, 20] width 10 height 11
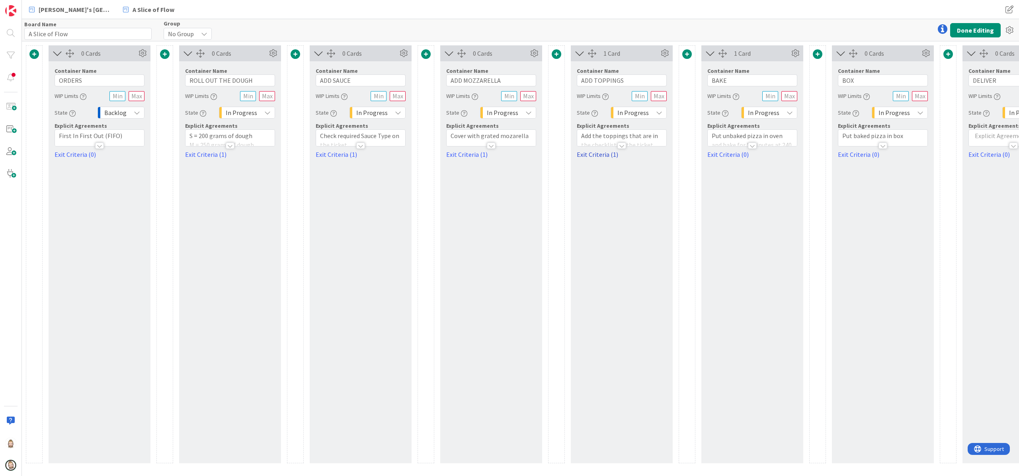
click at [603, 158] on link "Exit Criteria (1)" at bounding box center [622, 155] width 90 height 10
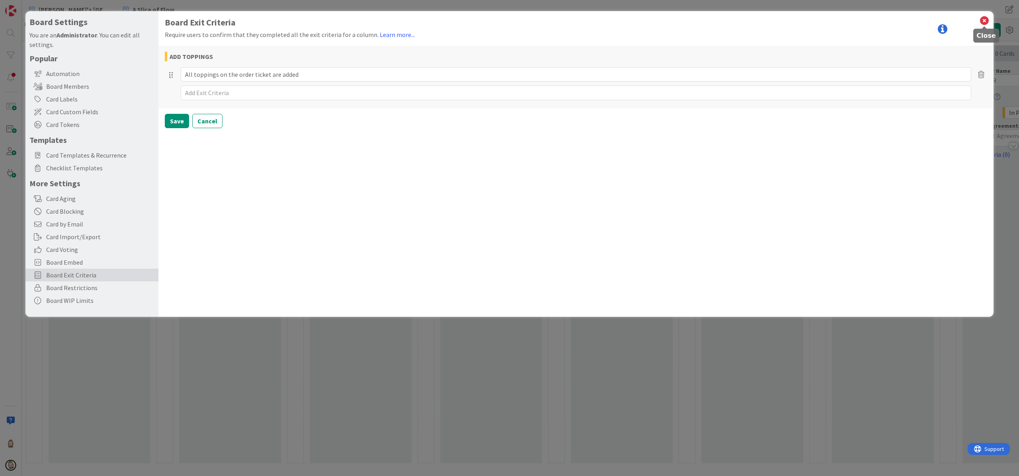
click at [985, 22] on icon at bounding box center [984, 20] width 10 height 11
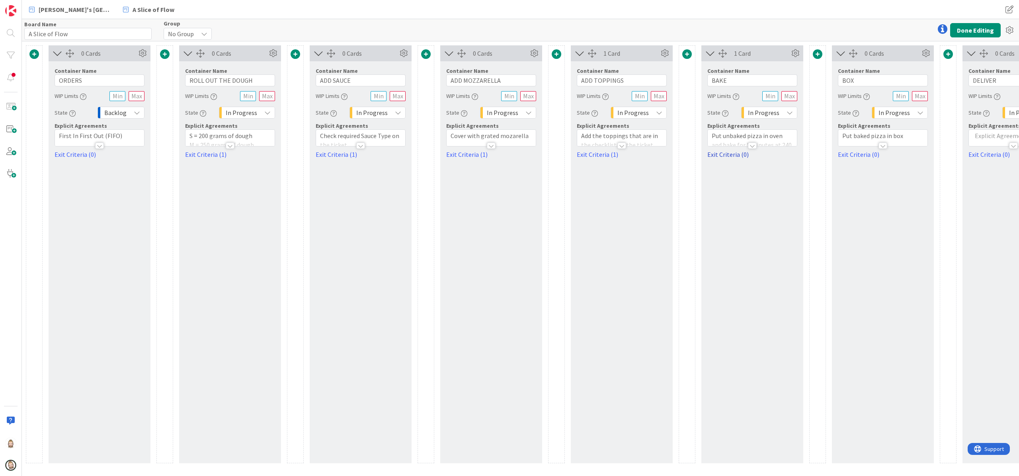
click at [730, 157] on link "Exit Criteria (0)" at bounding box center [752, 155] width 90 height 10
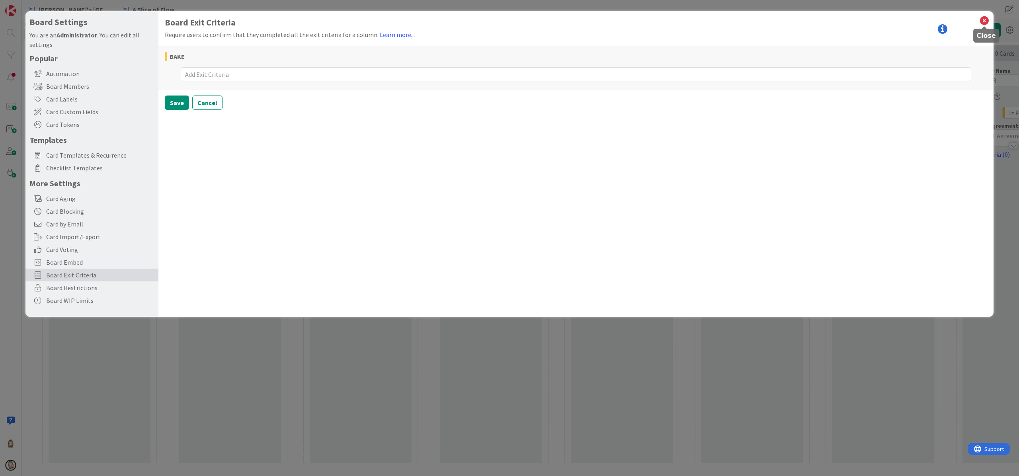
click at [983, 22] on icon at bounding box center [984, 20] width 10 height 11
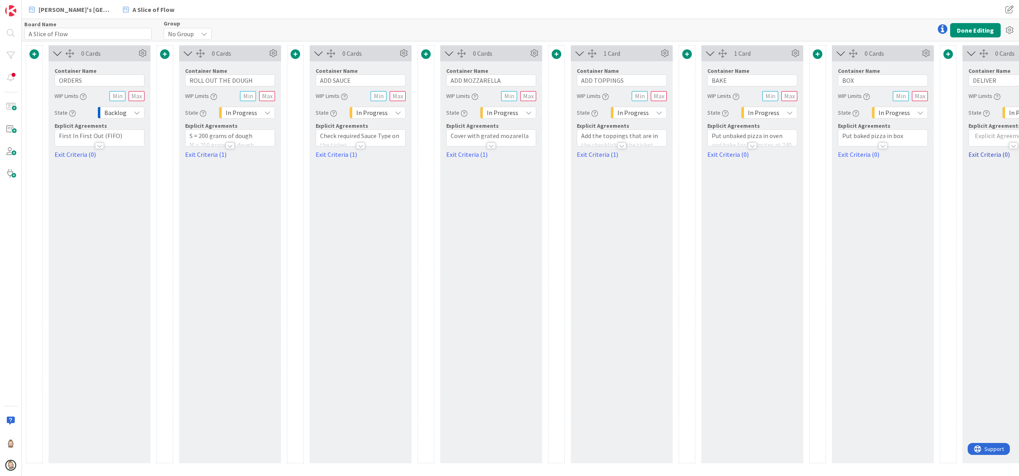
click at [975, 156] on link "Exit Criteria (0)" at bounding box center [1014, 155] width 90 height 10
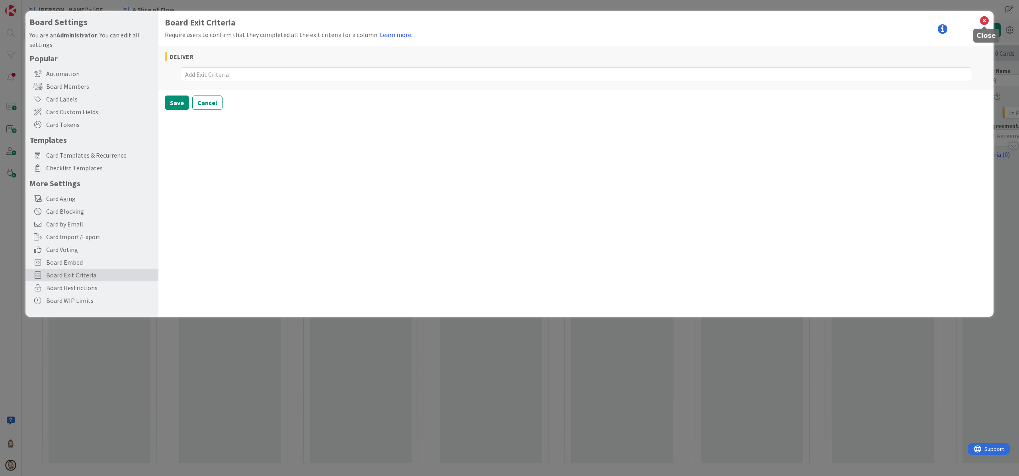
click at [983, 21] on icon at bounding box center [984, 20] width 10 height 11
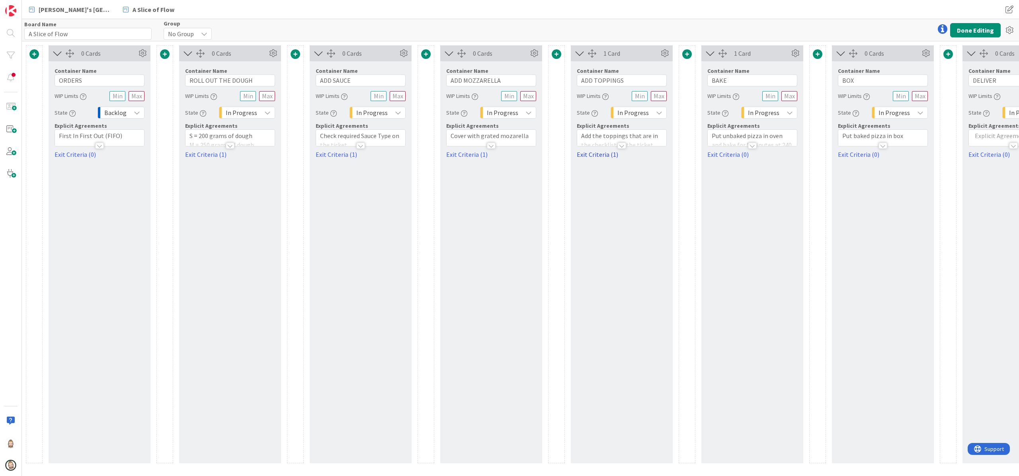
click at [604, 156] on link "Exit Criteria (1)" at bounding box center [622, 155] width 90 height 10
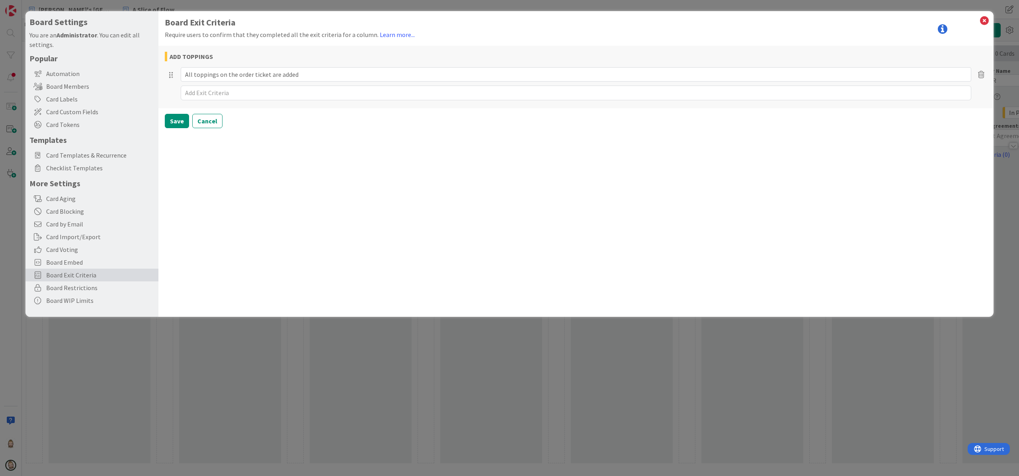
click at [84, 272] on span "Board Exit Criteria" at bounding box center [100, 275] width 108 height 10
click at [84, 264] on span "Board Embed" at bounding box center [100, 263] width 108 height 10
click at [83, 272] on span "Board Exit Criteria" at bounding box center [100, 275] width 108 height 10
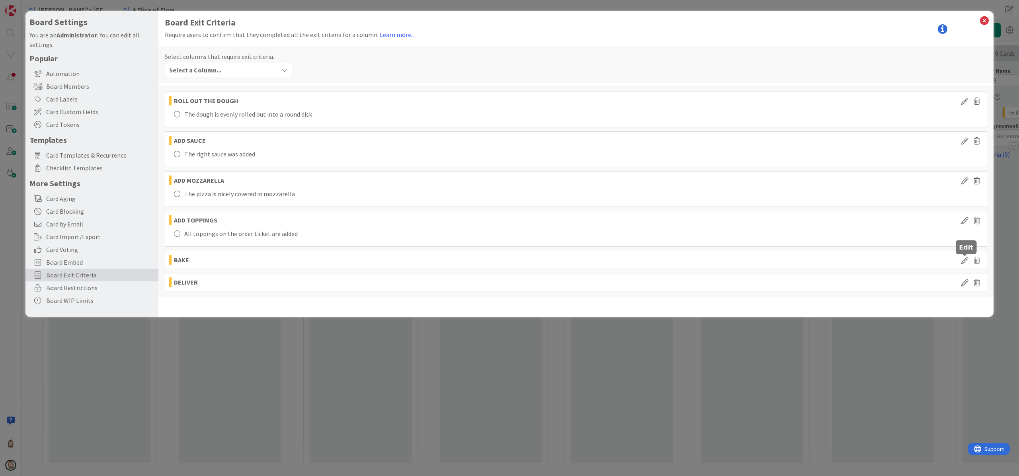
click at [964, 262] on icon at bounding box center [965, 260] width 12 height 10
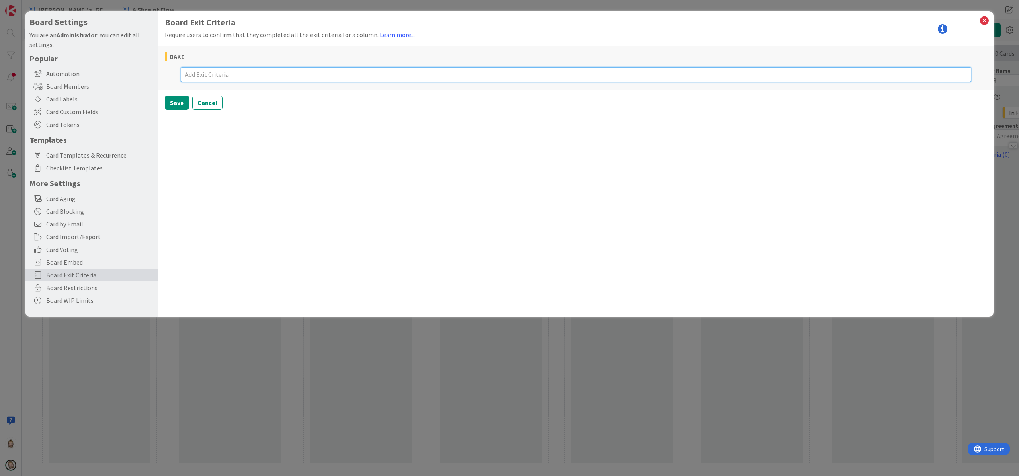
click at [346, 74] on textarea at bounding box center [576, 74] width 791 height 15
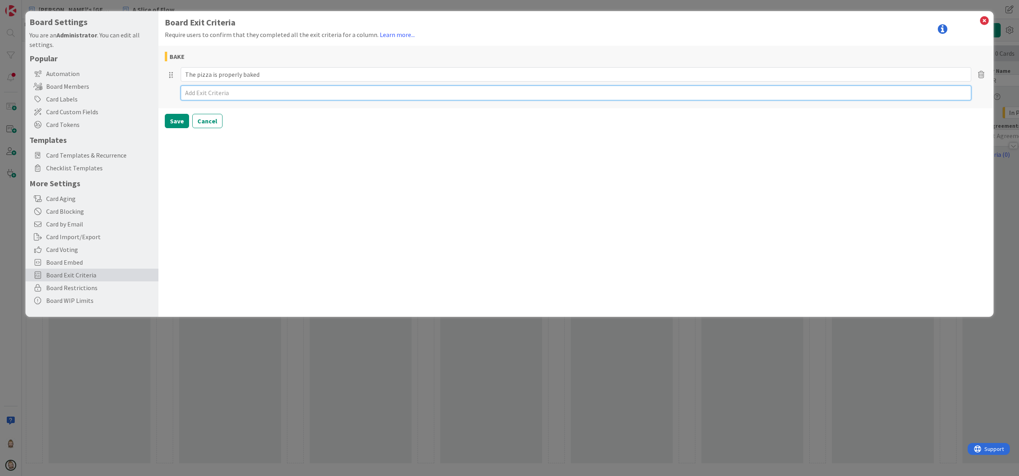
click at [313, 90] on textarea at bounding box center [576, 93] width 791 height 15
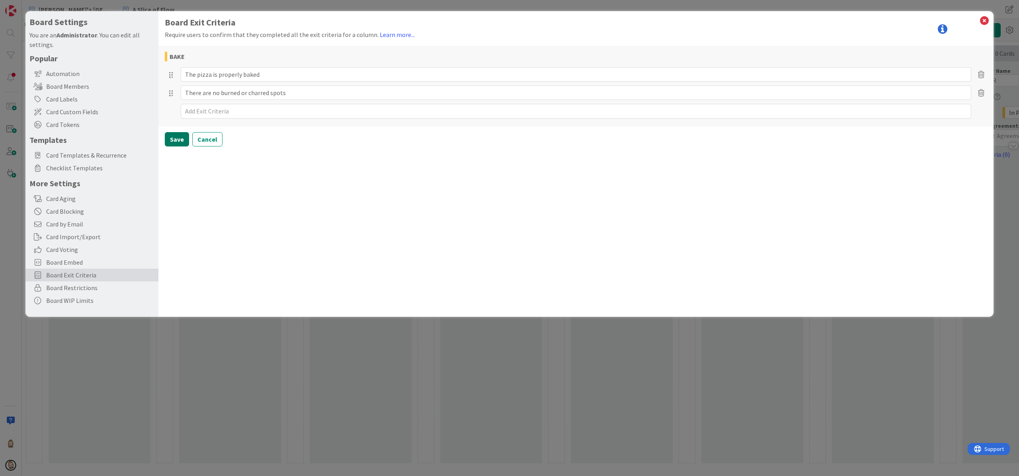
click at [174, 140] on button "Save" at bounding box center [177, 139] width 24 height 14
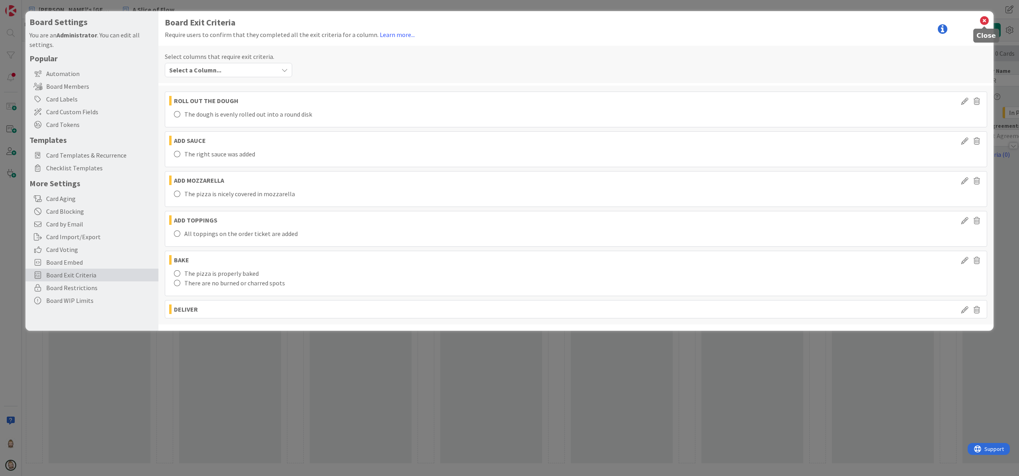
click at [985, 21] on icon at bounding box center [984, 20] width 10 height 11
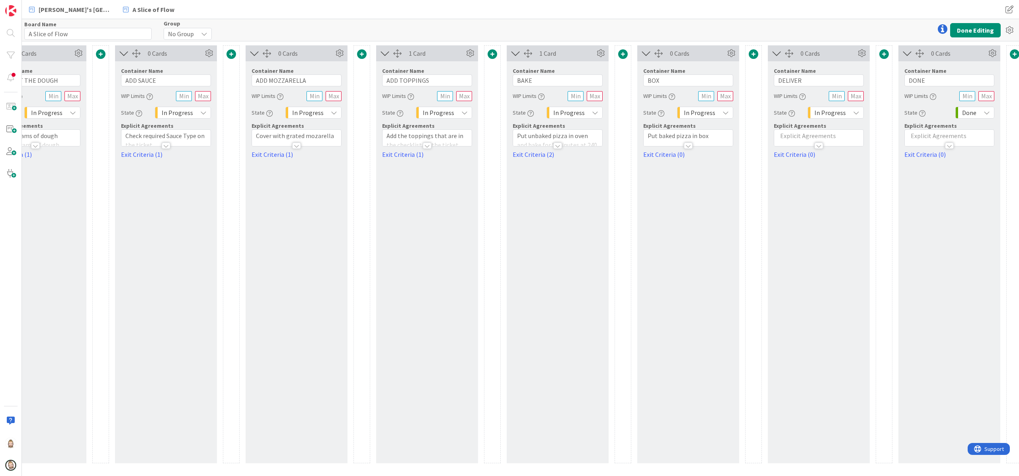
scroll to position [0, 203]
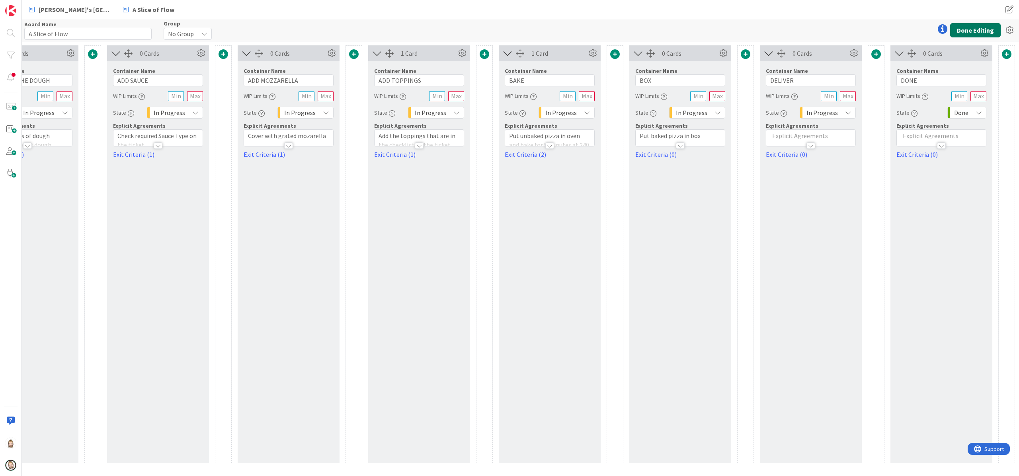
click at [969, 23] on button "Done Editing" at bounding box center [975, 30] width 51 height 14
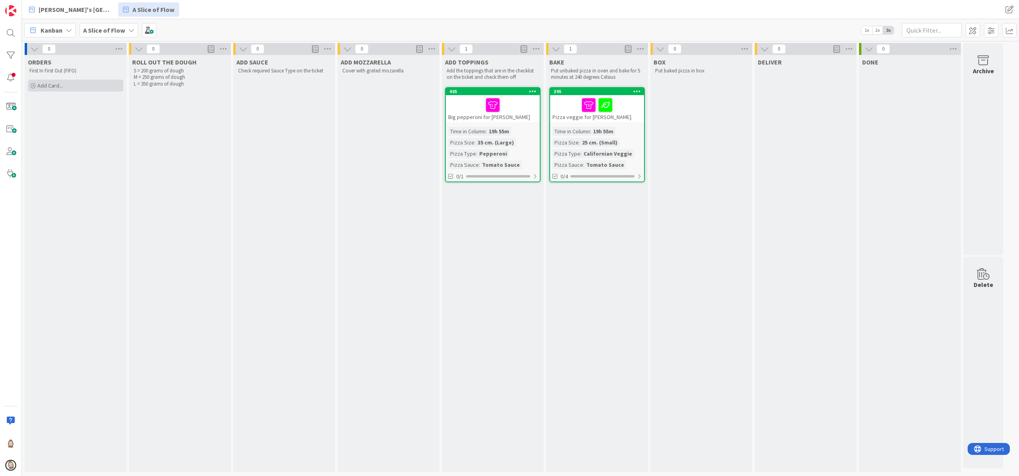
click at [59, 86] on span "Add Card..." at bounding box center [49, 85] width 25 height 7
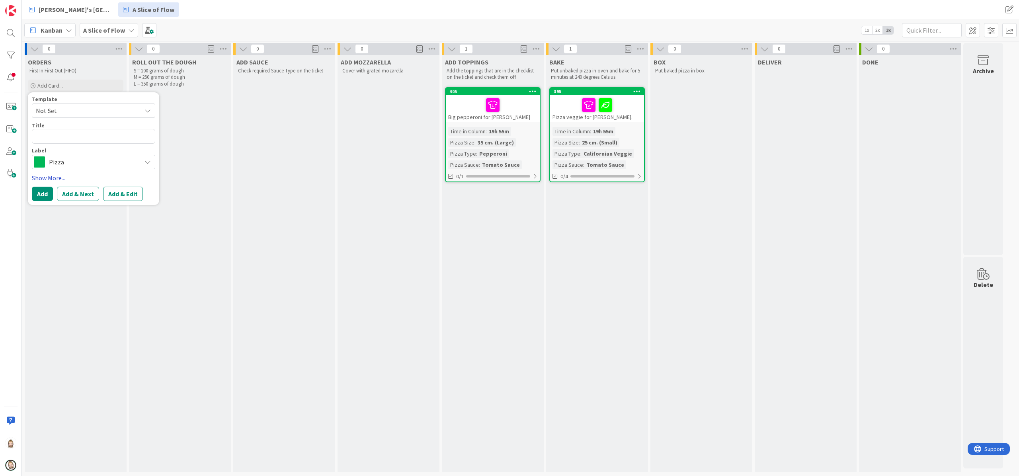
click at [50, 178] on link "Show More..." at bounding box center [93, 178] width 123 height 10
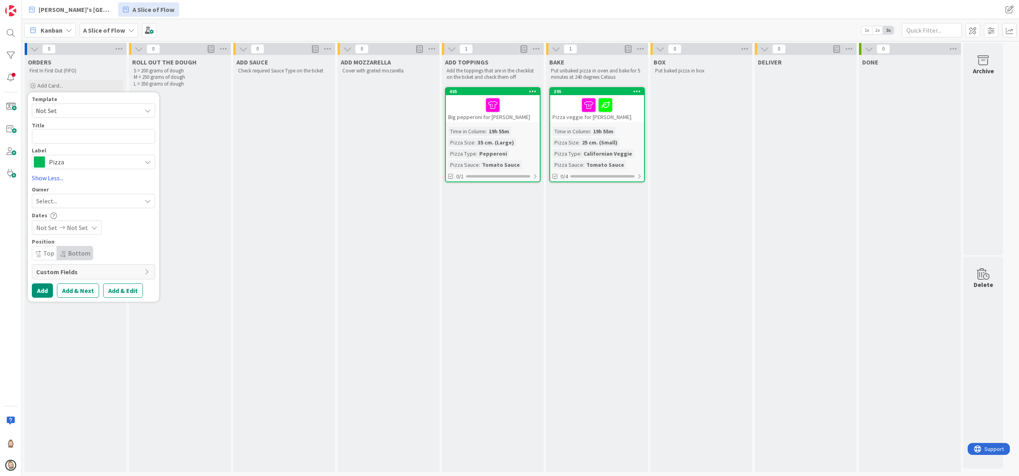
click at [80, 275] on span "Custom Fields" at bounding box center [88, 272] width 104 height 10
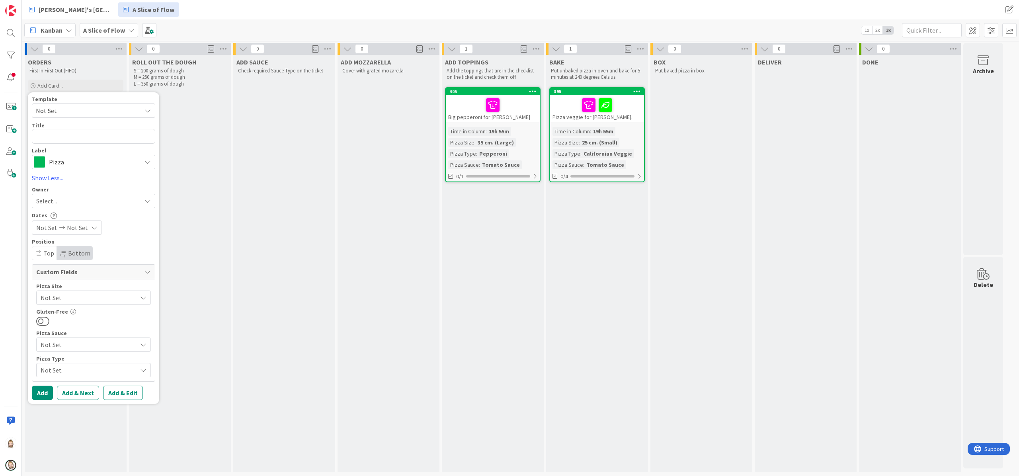
click at [106, 296] on span "Not Set" at bounding box center [87, 297] width 92 height 11
click at [97, 341] on span "30 cm. (Medium)" at bounding box center [107, 346] width 112 height 12
click at [80, 368] on span "Not Set" at bounding box center [87, 370] width 92 height 11
click at [90, 398] on span "BBQ Bacon DeLuxe" at bounding box center [107, 404] width 112 height 12
click at [80, 139] on textarea at bounding box center [93, 136] width 123 height 15
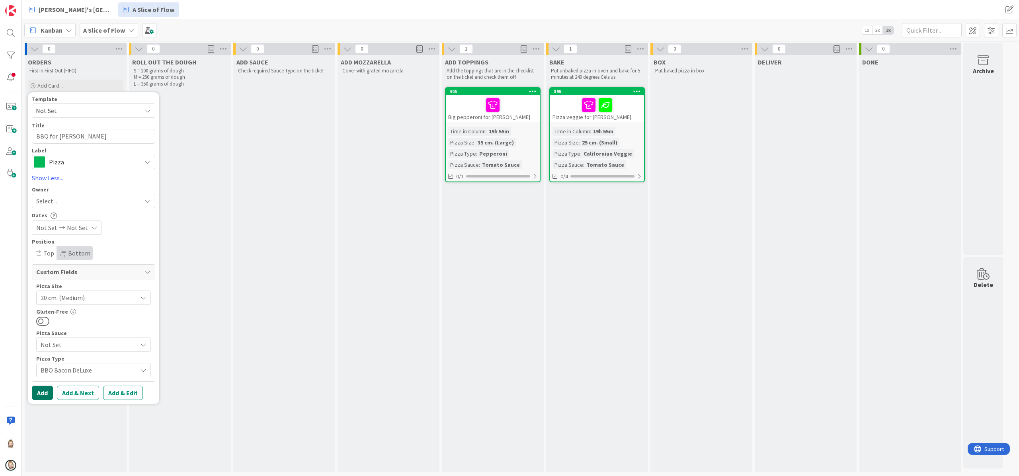
click at [38, 391] on button "Add" at bounding box center [42, 393] width 21 height 14
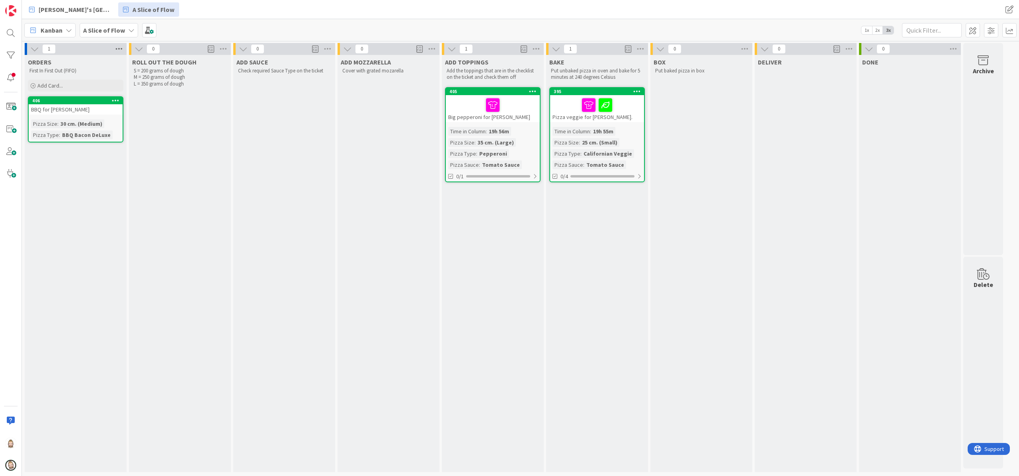
click at [120, 49] on icon at bounding box center [119, 49] width 10 height 12
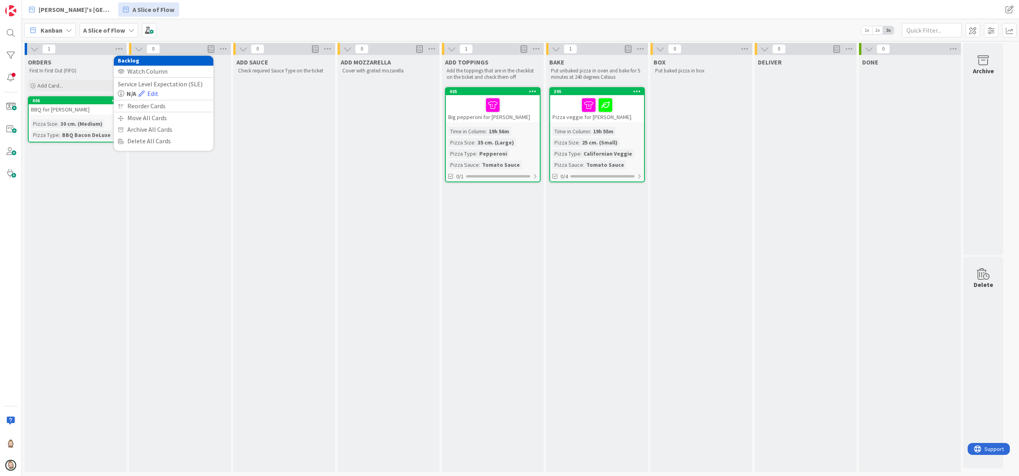
click at [68, 190] on div "ORDERS First In First Out (FIFO) Add Card... Template Not Set Title 0 / 128 Lab…" at bounding box center [76, 263] width 102 height 417
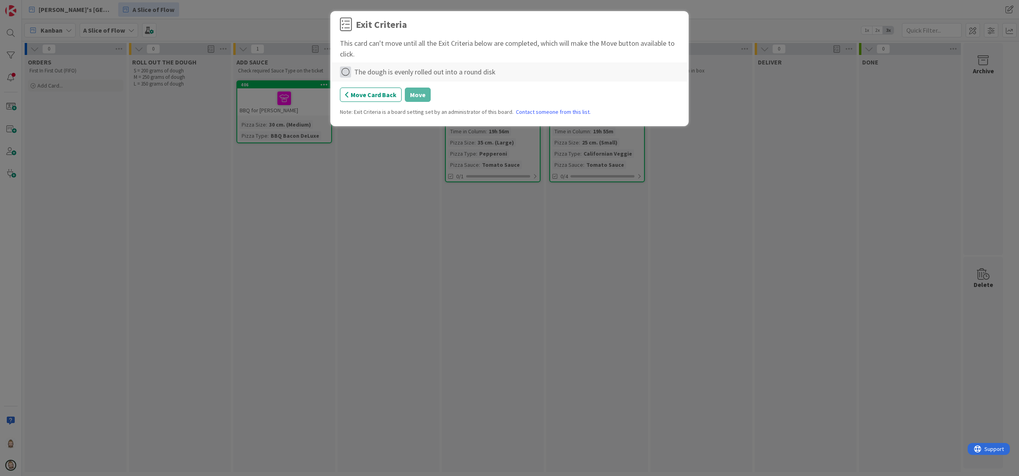
click at [349, 72] on icon at bounding box center [345, 71] width 11 height 11
click at [362, 86] on link "Complete" at bounding box center [390, 89] width 100 height 12
click at [416, 92] on button "Move" at bounding box center [418, 95] width 26 height 14
click at [369, 73] on div "The right sauce was added" at bounding box center [394, 71] width 80 height 11
click at [348, 73] on icon at bounding box center [345, 71] width 11 height 11
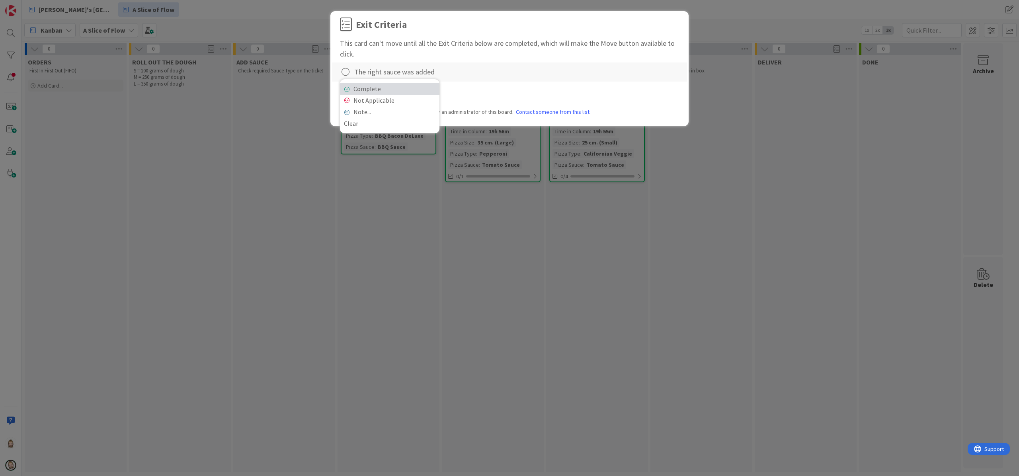
click at [372, 91] on link "Complete" at bounding box center [390, 89] width 100 height 12
click at [416, 93] on button "Move" at bounding box center [418, 95] width 26 height 14
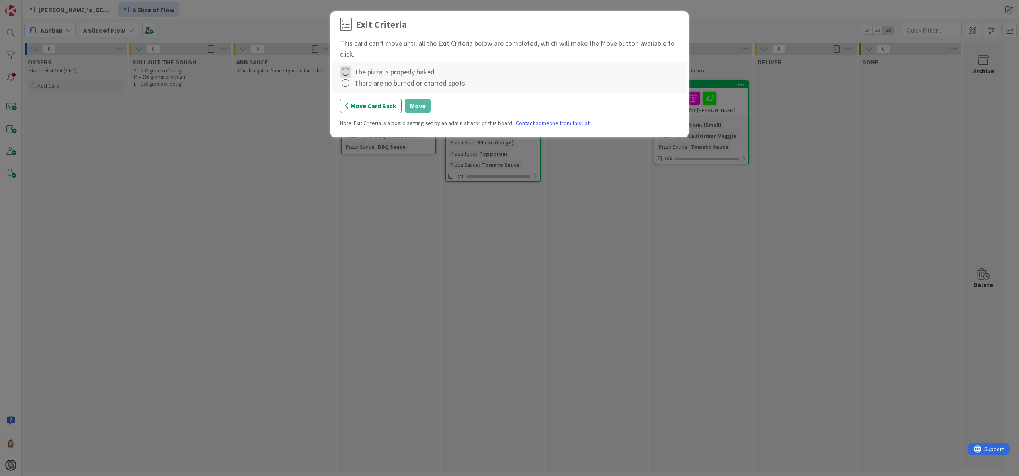
click at [346, 73] on icon at bounding box center [345, 71] width 11 height 11
click at [356, 87] on link "Complete" at bounding box center [390, 89] width 100 height 12
click at [346, 84] on icon at bounding box center [345, 83] width 11 height 11
click at [355, 96] on link "Complete" at bounding box center [390, 100] width 100 height 12
click at [420, 104] on button "Move" at bounding box center [418, 106] width 26 height 14
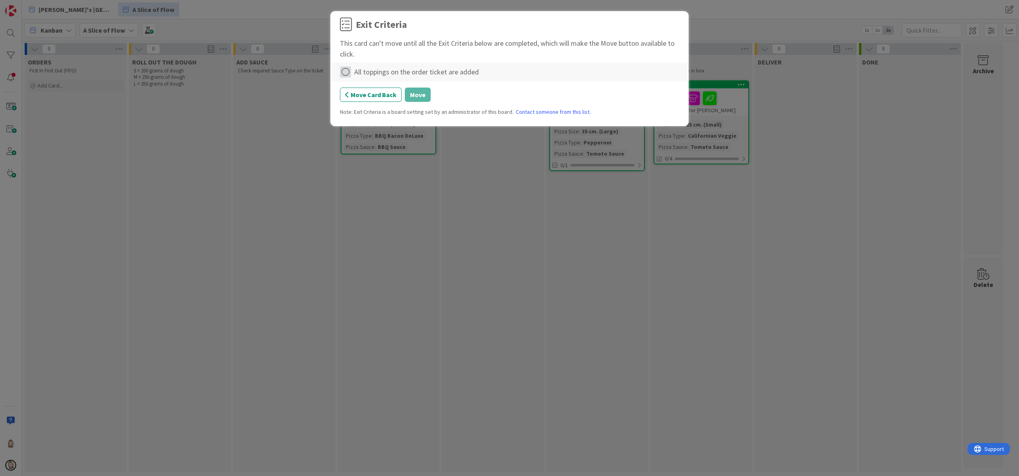
click at [346, 71] on icon at bounding box center [345, 71] width 11 height 11
click at [389, 85] on link "Complete" at bounding box center [390, 89] width 100 height 12
click at [424, 95] on button "Move" at bounding box center [418, 95] width 26 height 14
click at [349, 73] on icon at bounding box center [345, 71] width 11 height 11
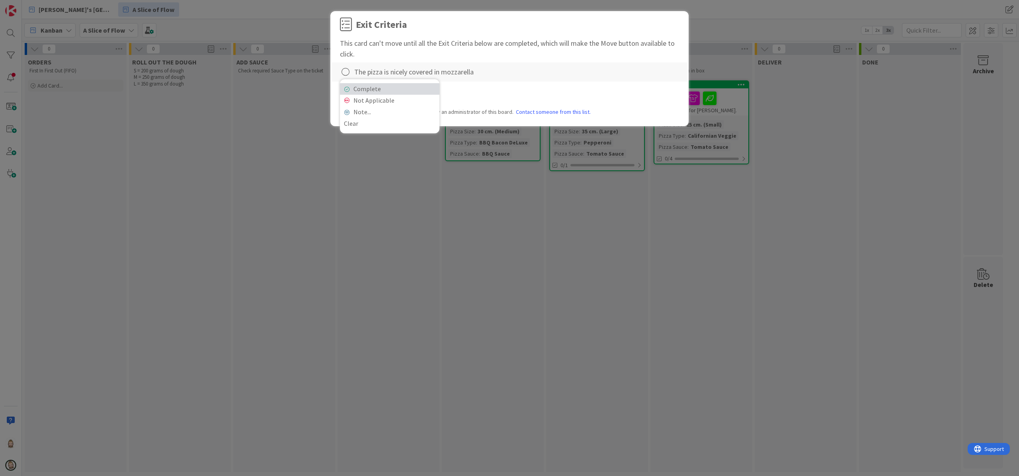
click at [355, 84] on link "Complete" at bounding box center [390, 89] width 100 height 12
click at [413, 94] on button "Move" at bounding box center [418, 95] width 26 height 14
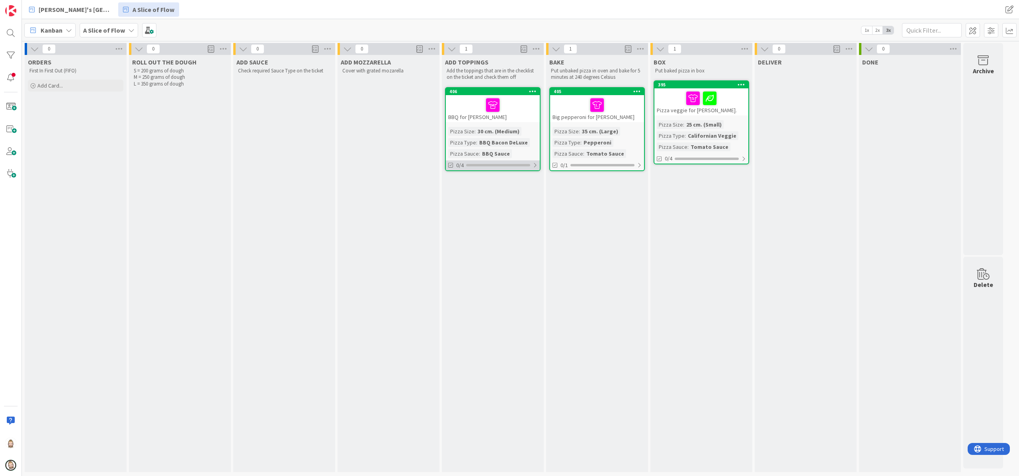
click at [528, 162] on div "0/4" at bounding box center [493, 165] width 94 height 10
click at [473, 225] on button "Show Full Tasks" at bounding box center [466, 222] width 34 height 9
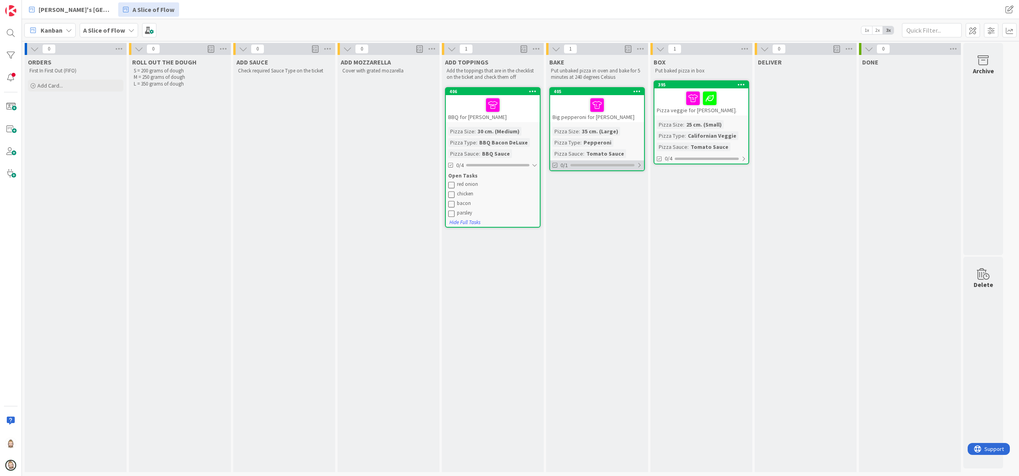
click at [629, 162] on div "0/1" at bounding box center [597, 165] width 94 height 10
click at [707, 157] on div "0/4" at bounding box center [702, 159] width 94 height 10
